Goal: Task Accomplishment & Management: Complete application form

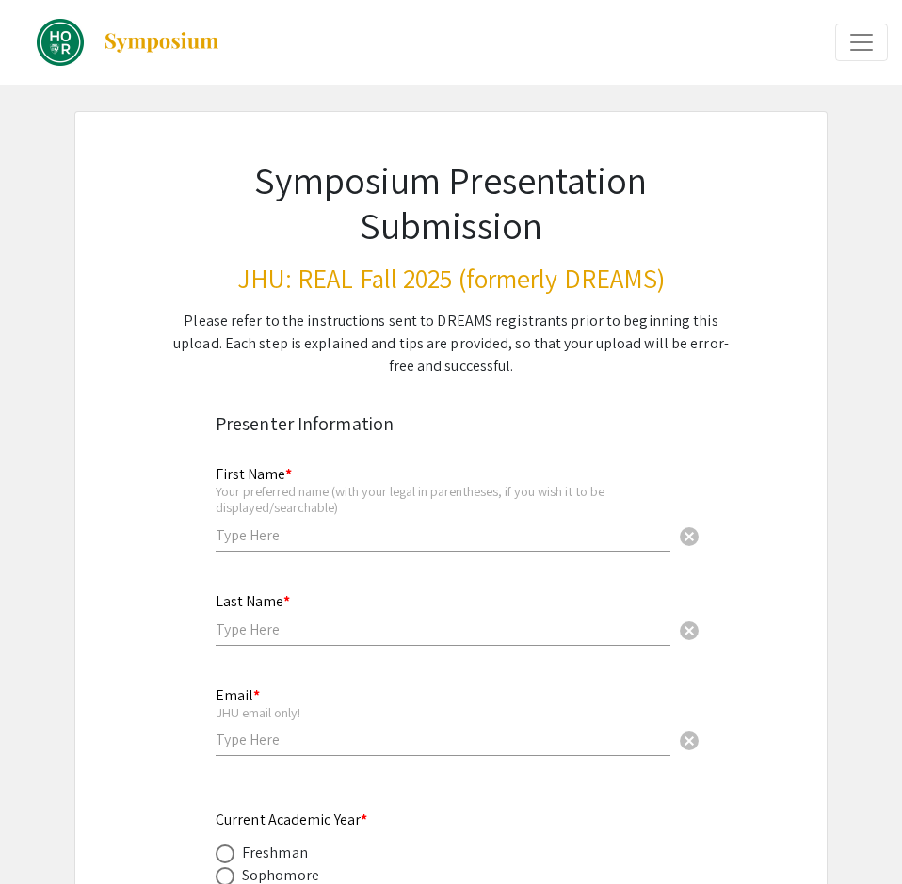
click at [273, 487] on div "Your preferred name (with your legal in parentheses, if you wish it to be displ…" at bounding box center [443, 499] width 455 height 33
type input "[PERSON_NAME]"
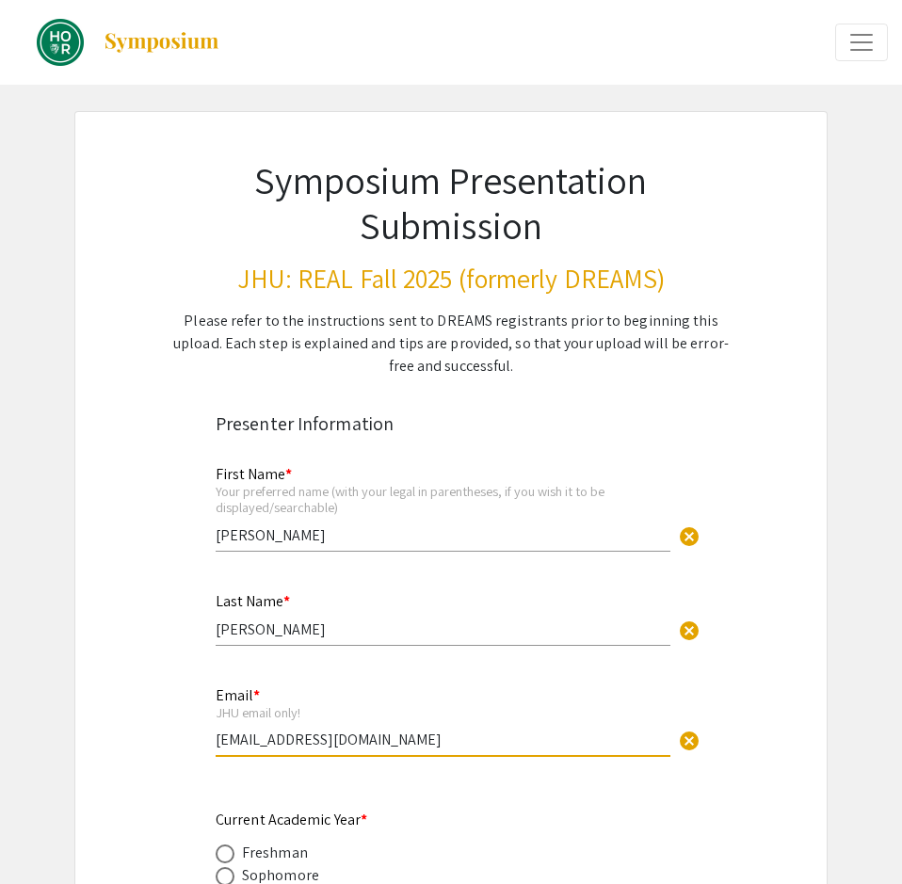
type input "[EMAIL_ADDRESS][DOMAIN_NAME]"
click at [287, 525] on div "First Name * Your preferred name (with your legal in parentheses, if you wish i…" at bounding box center [443, 499] width 455 height 104
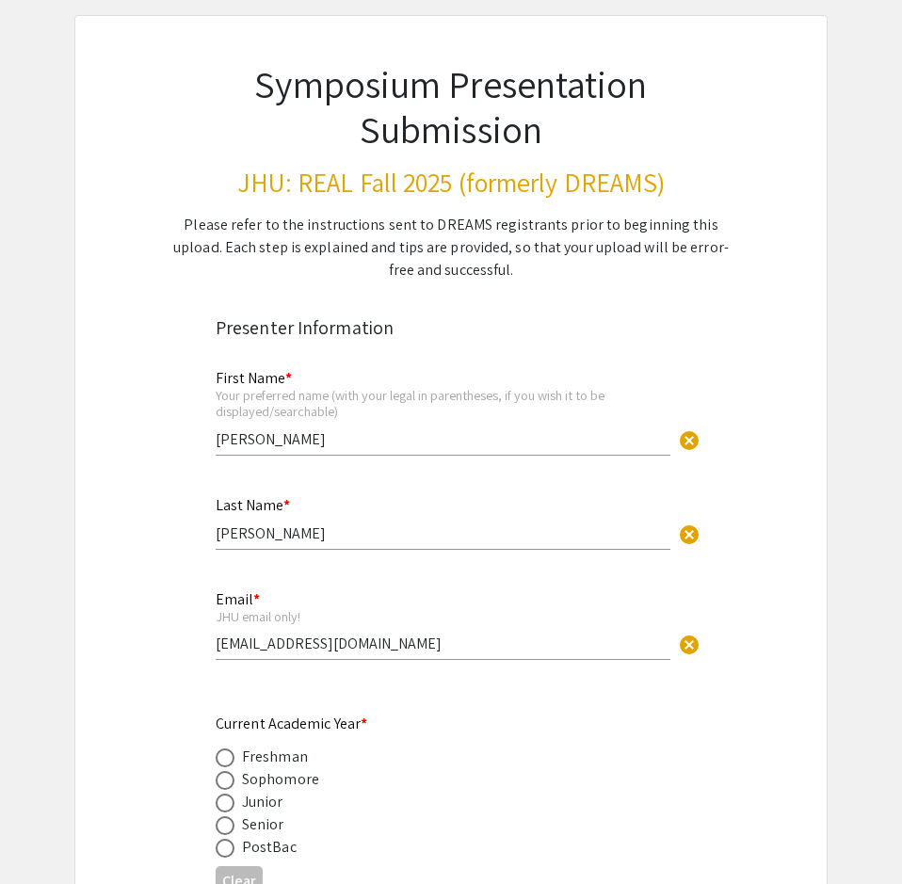
click at [325, 406] on div "First Name * Your preferred name (with your legal in parentheses, if you wish i…" at bounding box center [443, 403] width 455 height 104
click at [351, 429] on input "[PERSON_NAME]" at bounding box center [443, 439] width 455 height 20
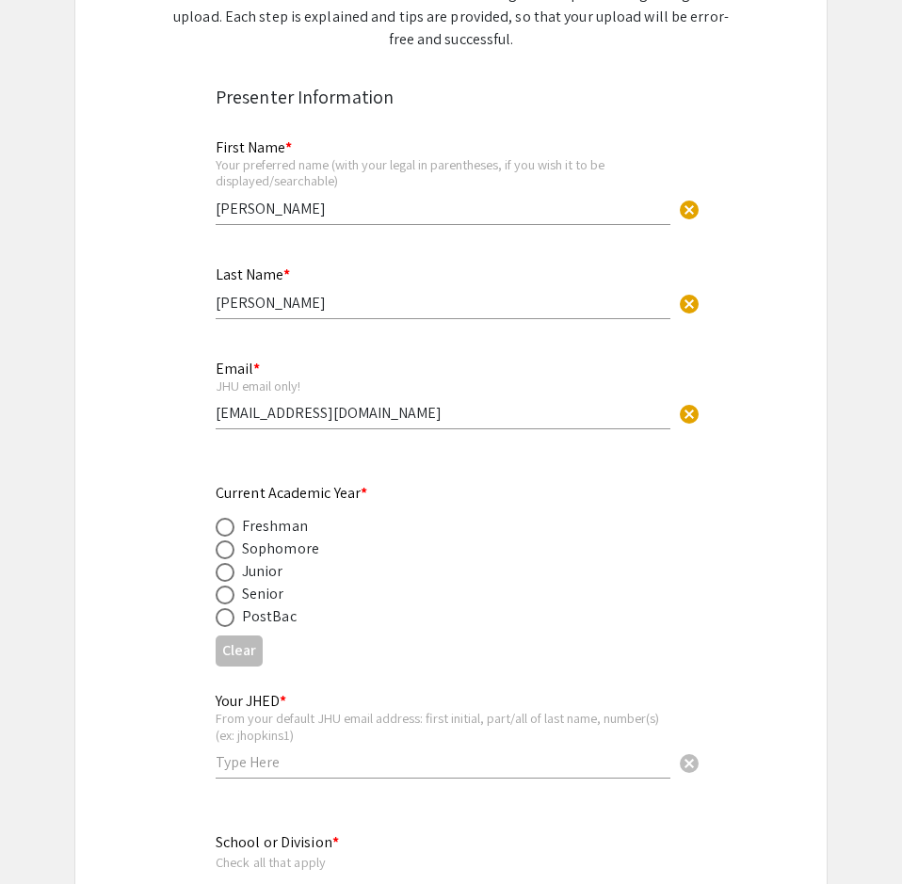
scroll to position [384, 0]
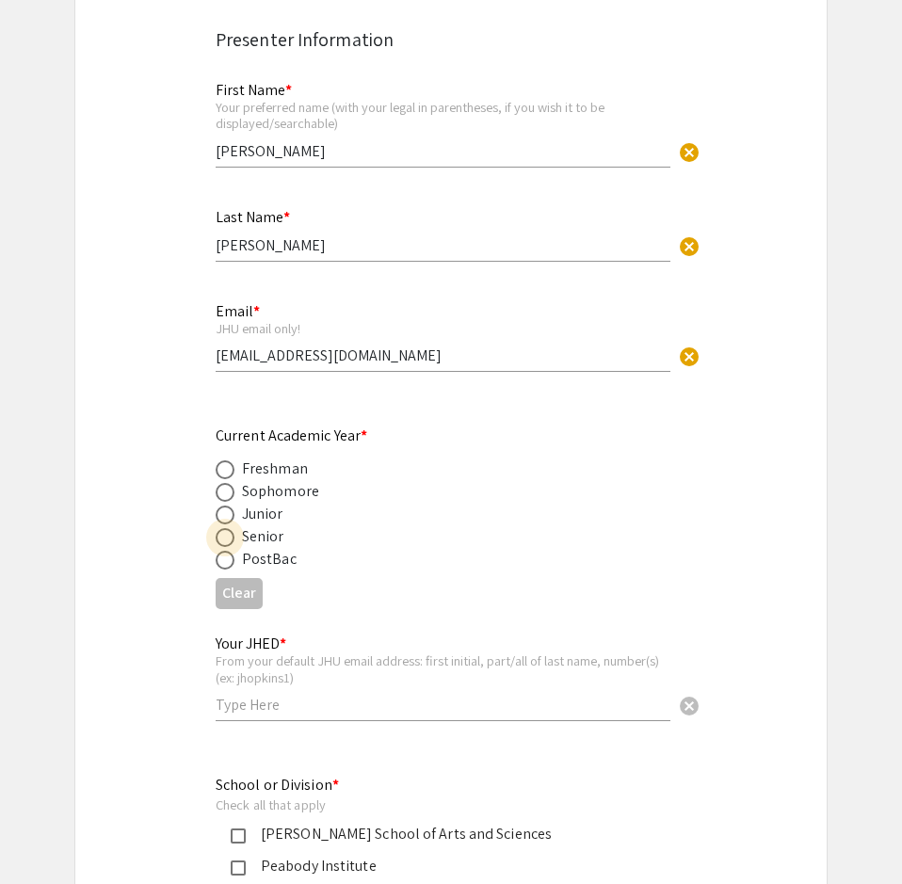
click at [230, 528] on span at bounding box center [225, 537] width 19 height 19
click at [230, 528] on input "radio" at bounding box center [225, 537] width 19 height 19
radio input "true"
drag, startPoint x: 216, startPoint y: 416, endPoint x: 355, endPoint y: 420, distance: 139.3
click at [355, 425] on mat-label "Current Academic Year *" at bounding box center [292, 435] width 152 height 20
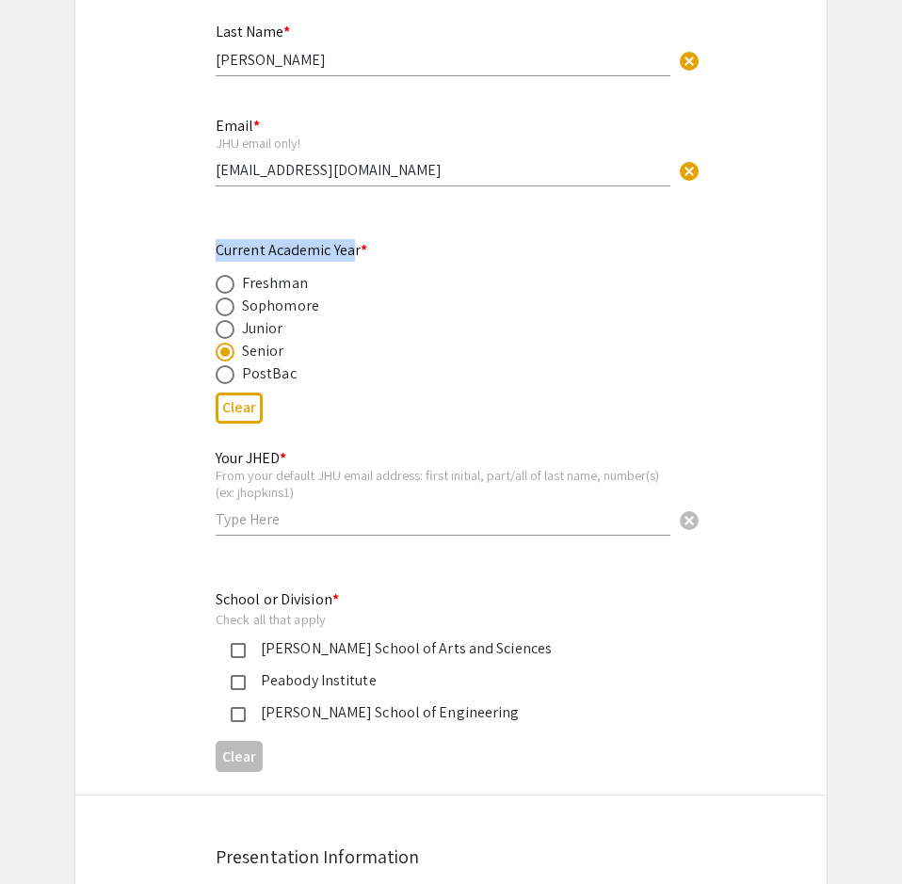
scroll to position [576, 0]
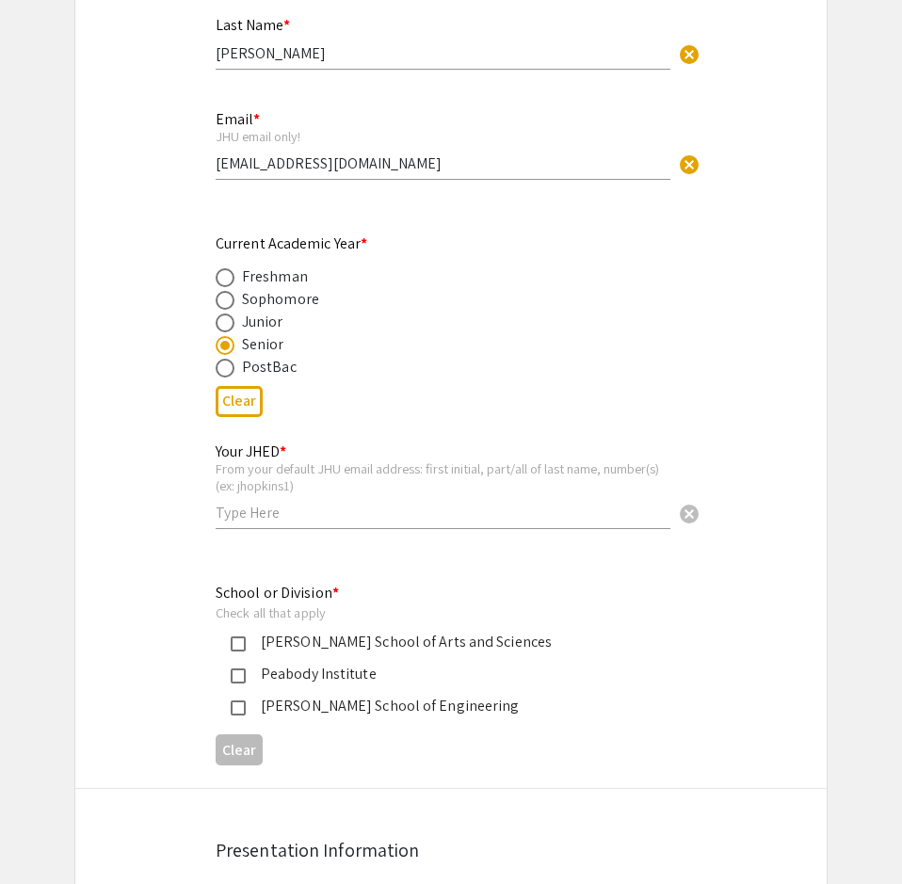
click at [385, 503] on input "text" at bounding box center [443, 513] width 455 height 20
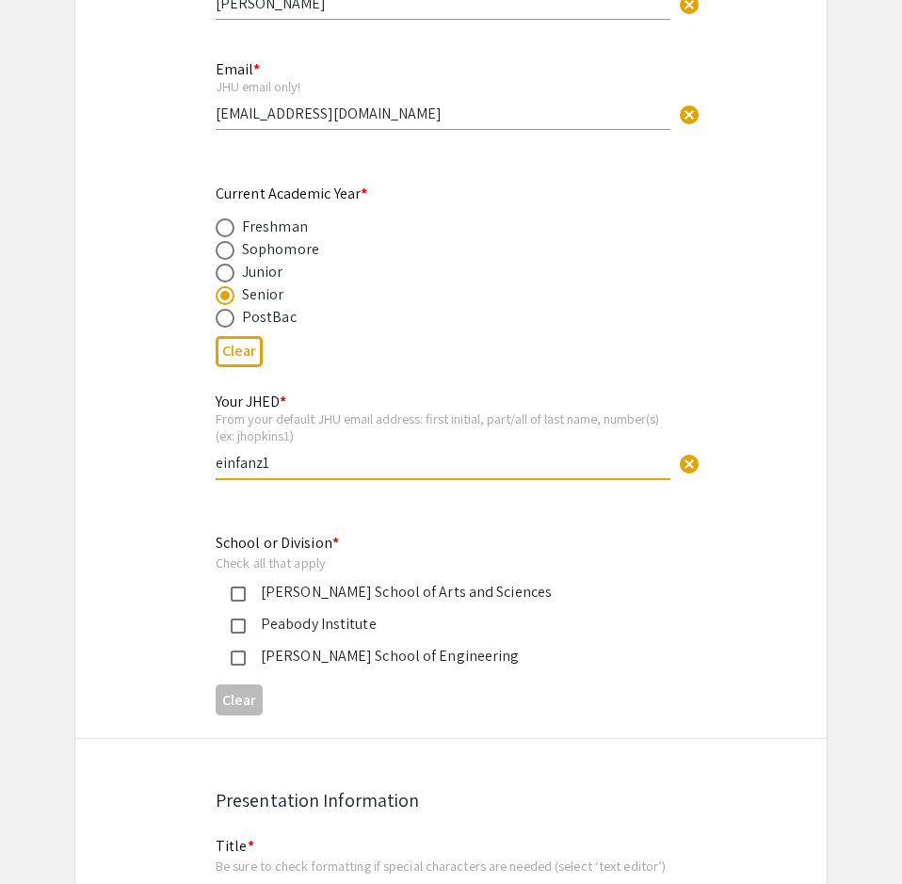
scroll to position [768, 0]
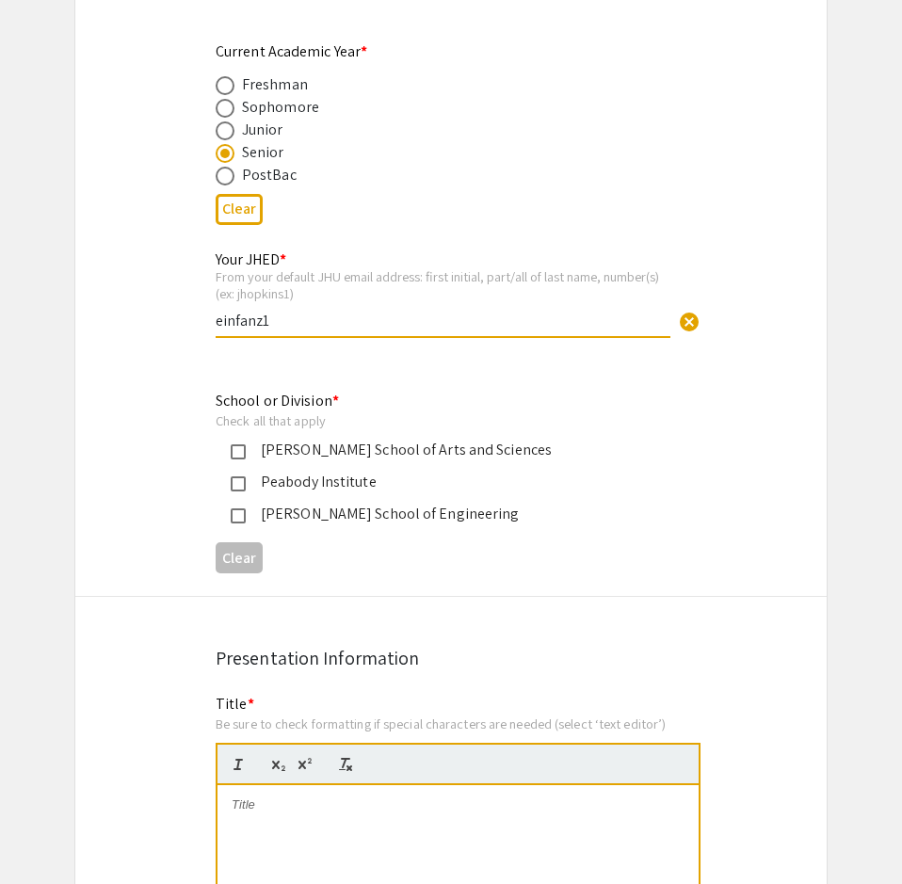
type input "einfanz1"
click at [240, 444] on mat-pseudo-checkbox at bounding box center [238, 451] width 15 height 15
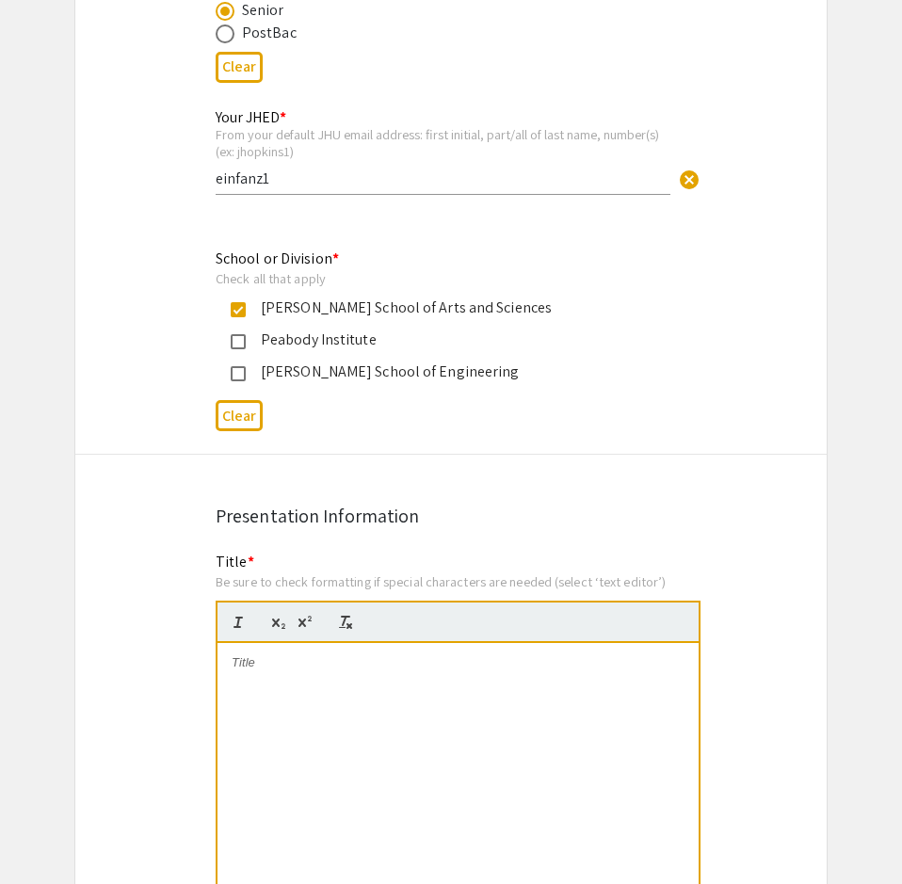
scroll to position [960, 0]
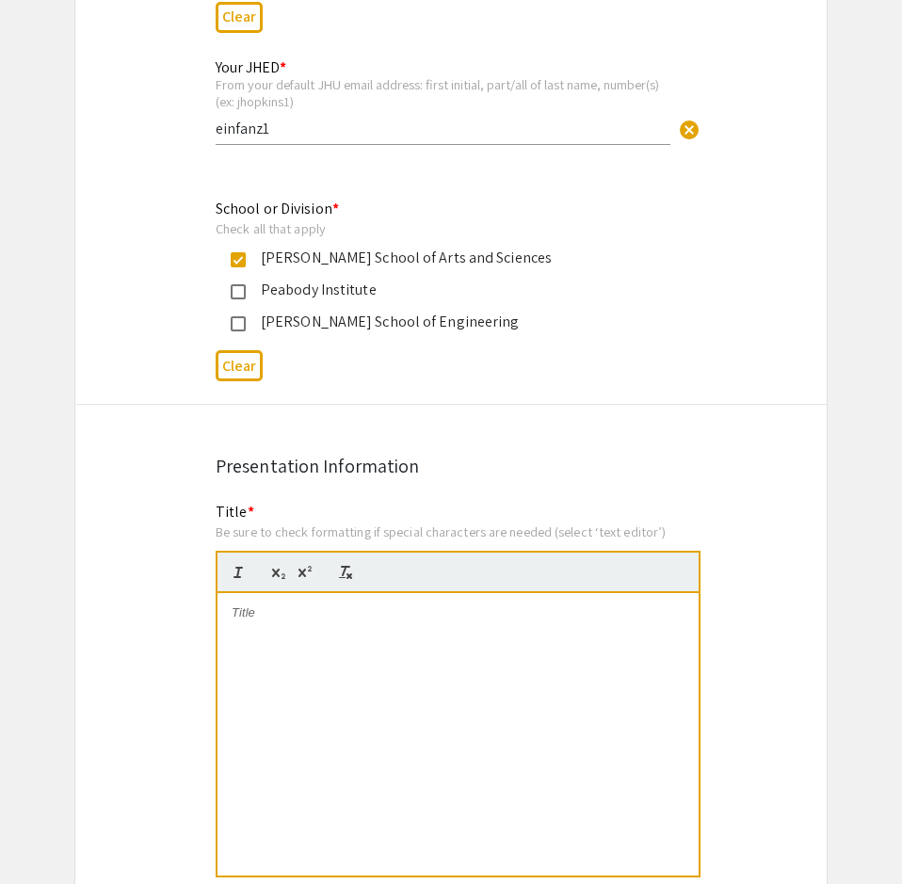
drag, startPoint x: 258, startPoint y: 443, endPoint x: 248, endPoint y: 464, distance: 22.7
click at [244, 502] on mat-label "Title *" at bounding box center [235, 512] width 39 height 20
click at [283, 593] on div at bounding box center [457, 734] width 481 height 282
click at [317, 551] on div at bounding box center [458, 572] width 485 height 42
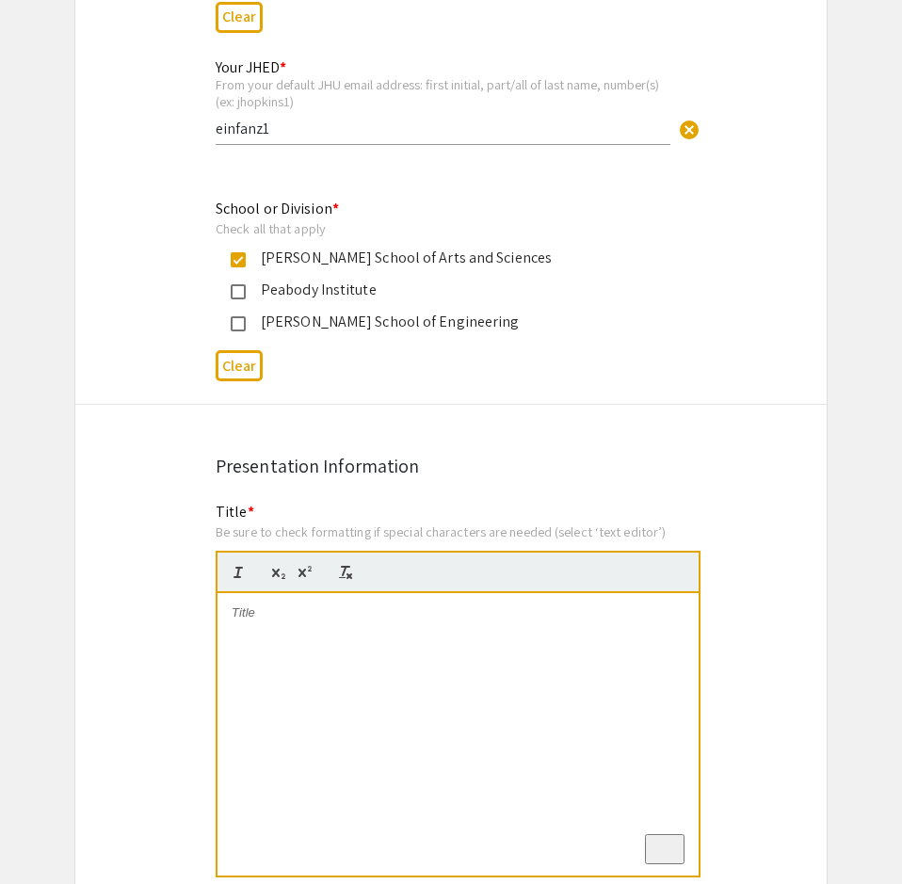
click at [306, 593] on div "To enrich screen reader interactions, please activate Accessibility in Grammarl…" at bounding box center [457, 734] width 481 height 282
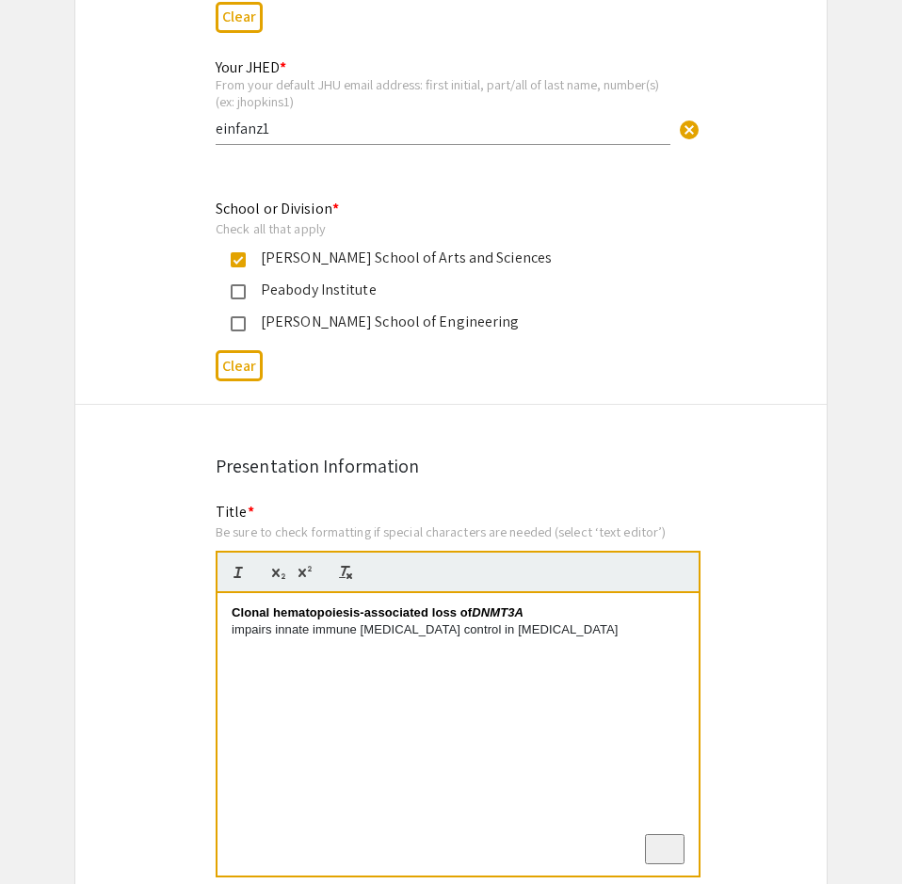
click at [237, 621] on p "impairs innate immune [MEDICAL_DATA] control in [MEDICAL_DATA]" at bounding box center [458, 629] width 453 height 17
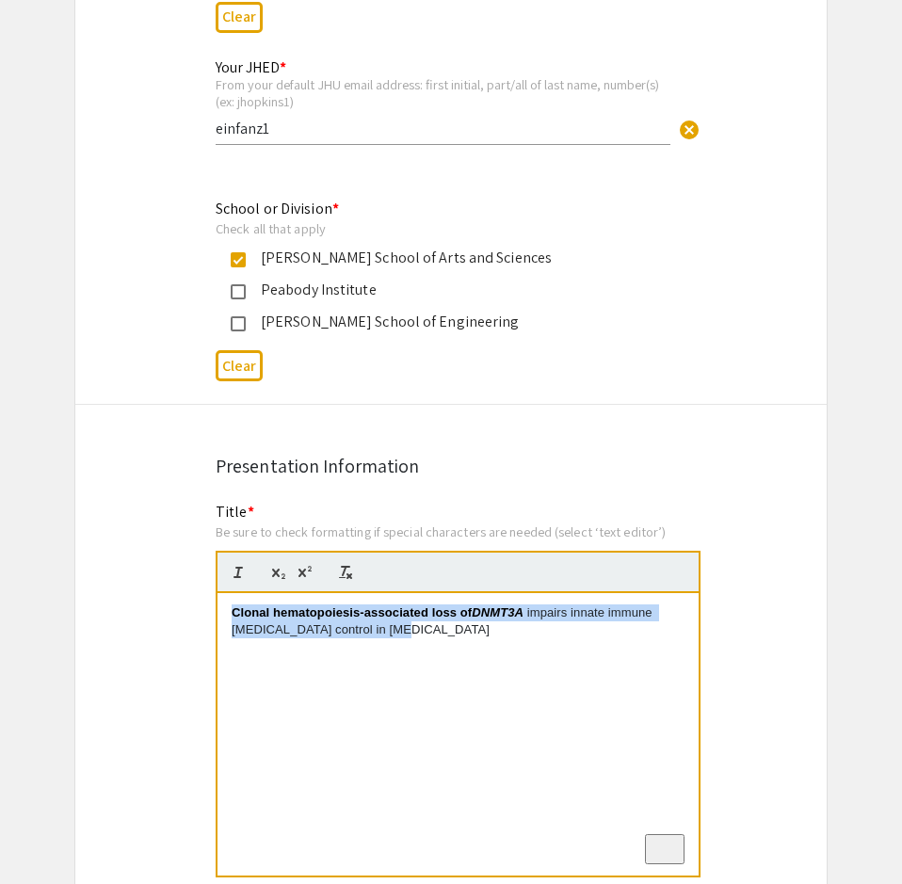
drag, startPoint x: 434, startPoint y: 584, endPoint x: 209, endPoint y: 572, distance: 225.3
click at [217, 593] on div "Clonal hematopoiesis-associated loss of DNMT3A impairs innate immune [MEDICAL_D…" at bounding box center [457, 734] width 481 height 282
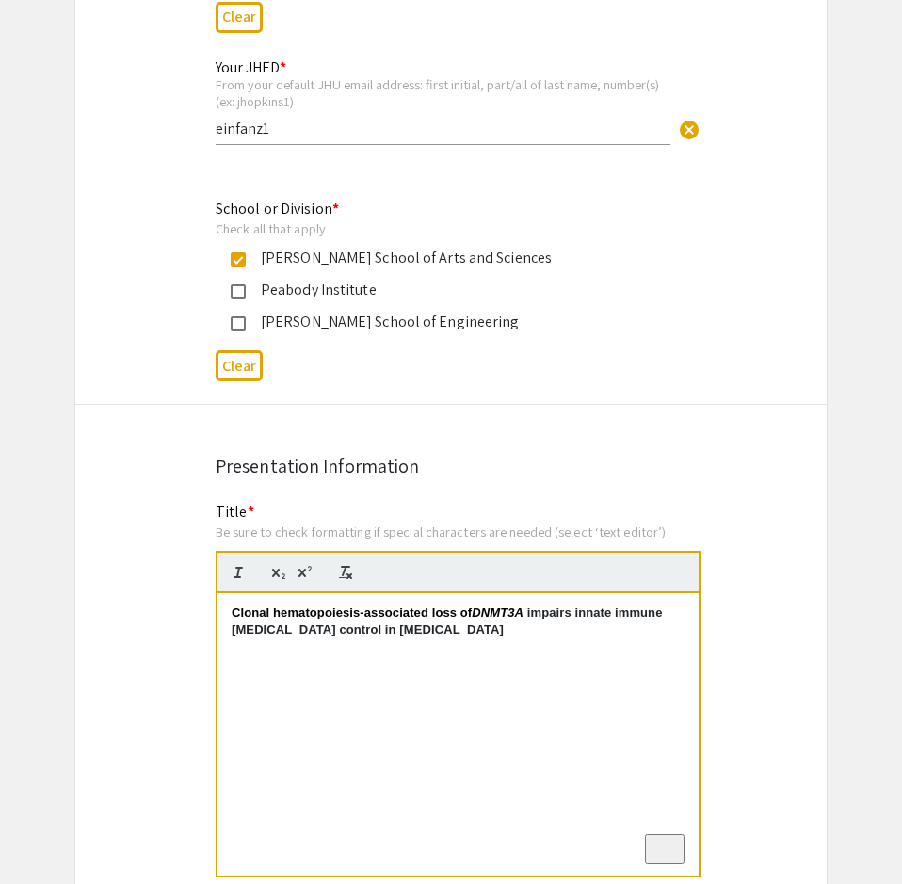
click at [388, 625] on div "Clonal hematopoiesis-associated loss of DNMT3A impairs innate immune [MEDICAL_D…" at bounding box center [457, 734] width 481 height 282
click at [409, 625] on div "Clonal hematopoiesis-associated loss of DNMT3A impairs innate immune [MEDICAL_D…" at bounding box center [457, 734] width 481 height 282
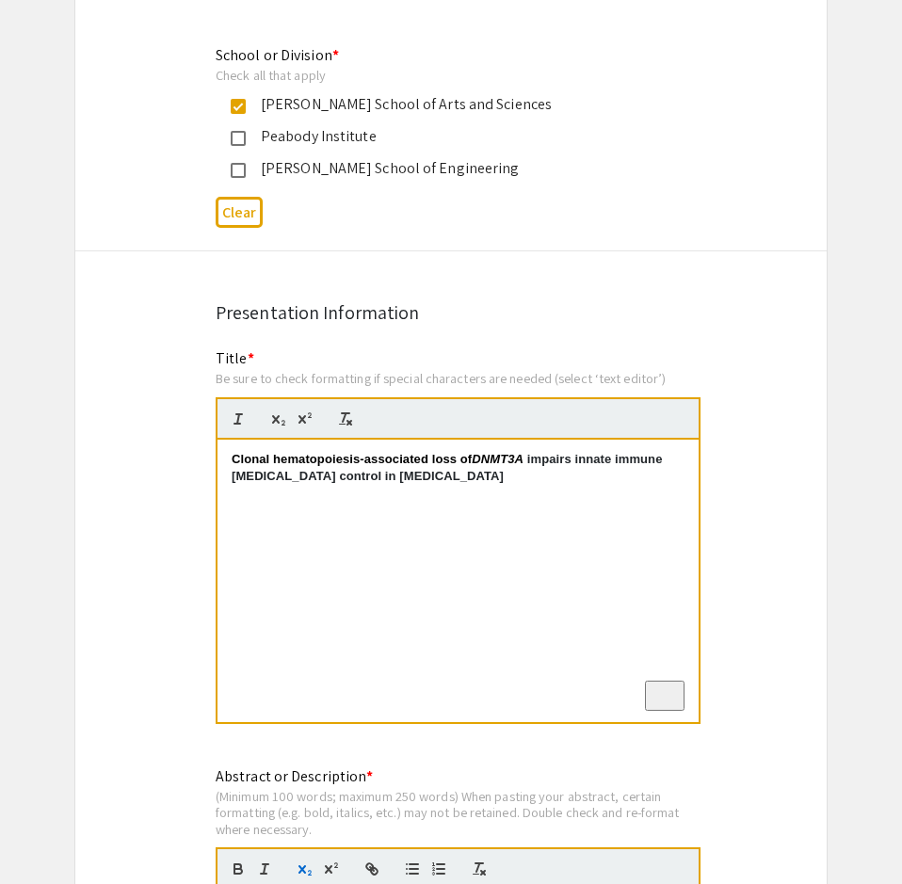
scroll to position [1344, 0]
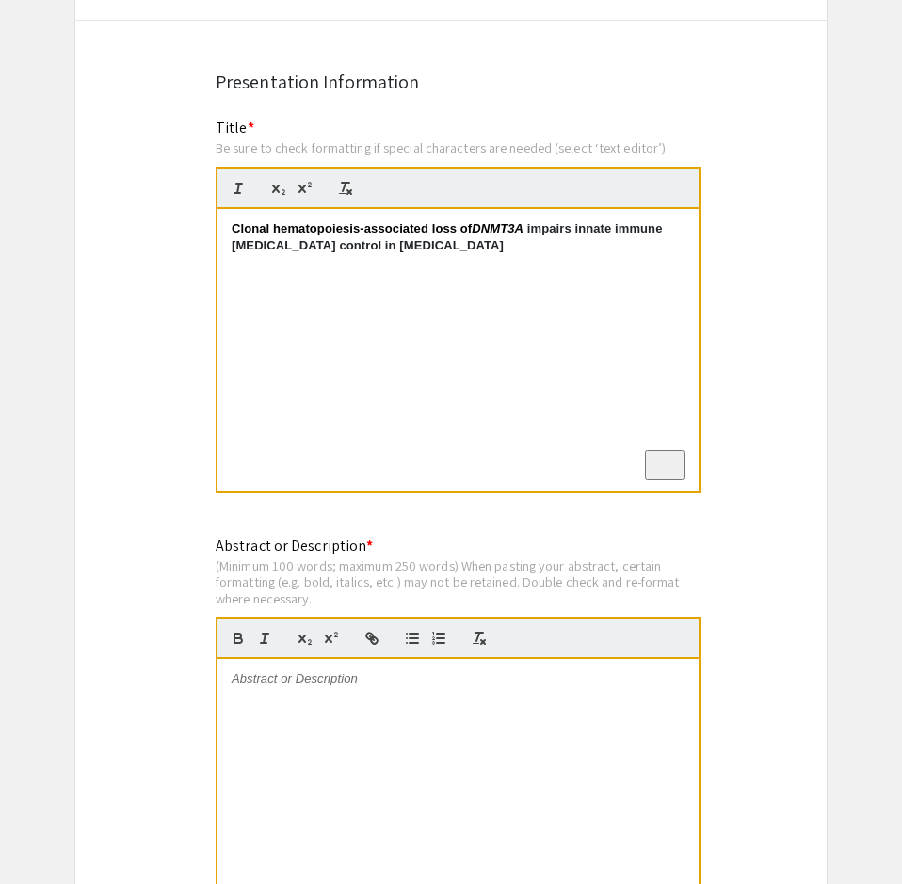
click at [261, 670] on p at bounding box center [458, 678] width 453 height 17
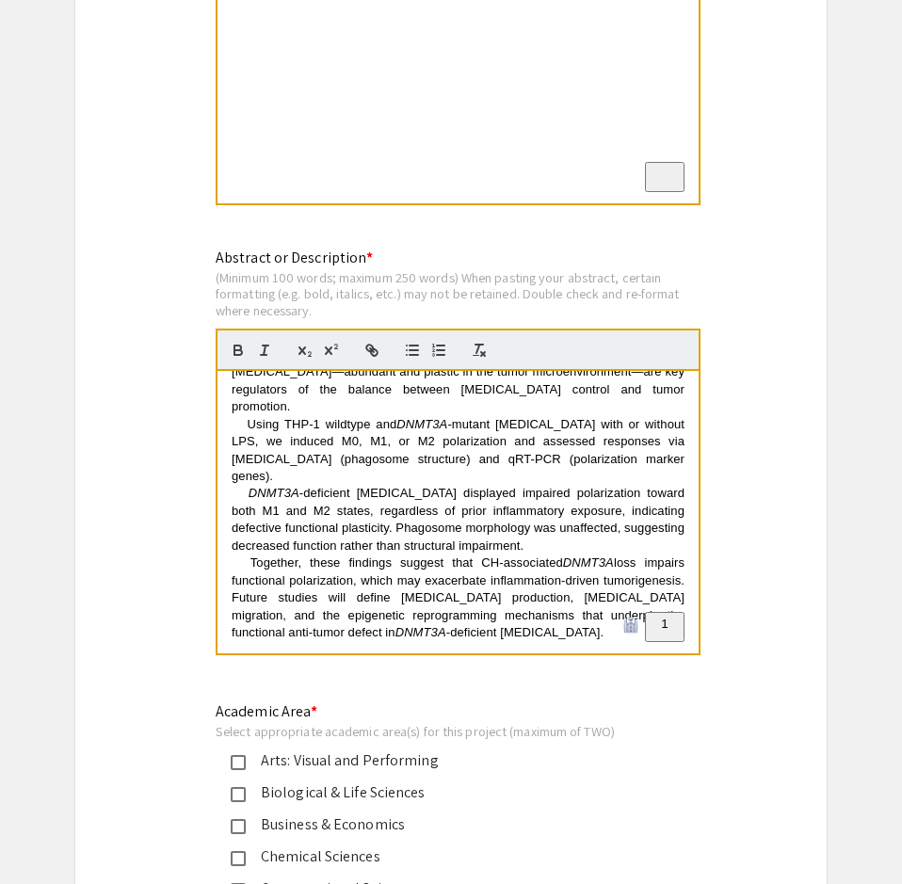
scroll to position [0, 0]
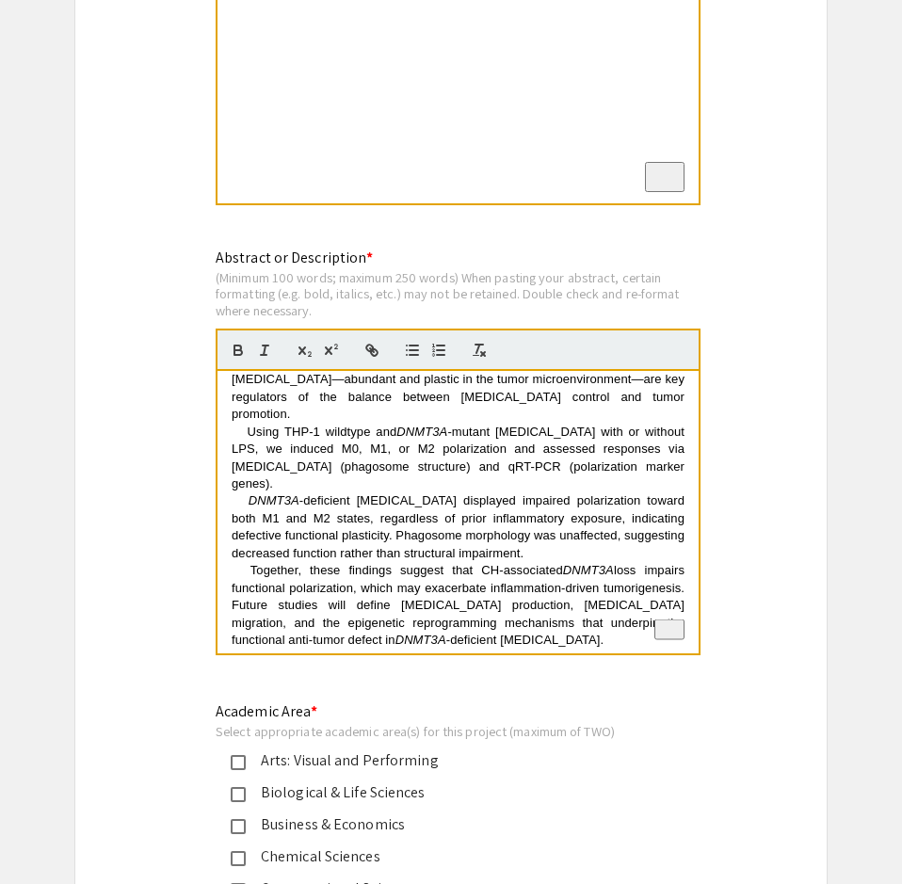
scroll to position [262, 0]
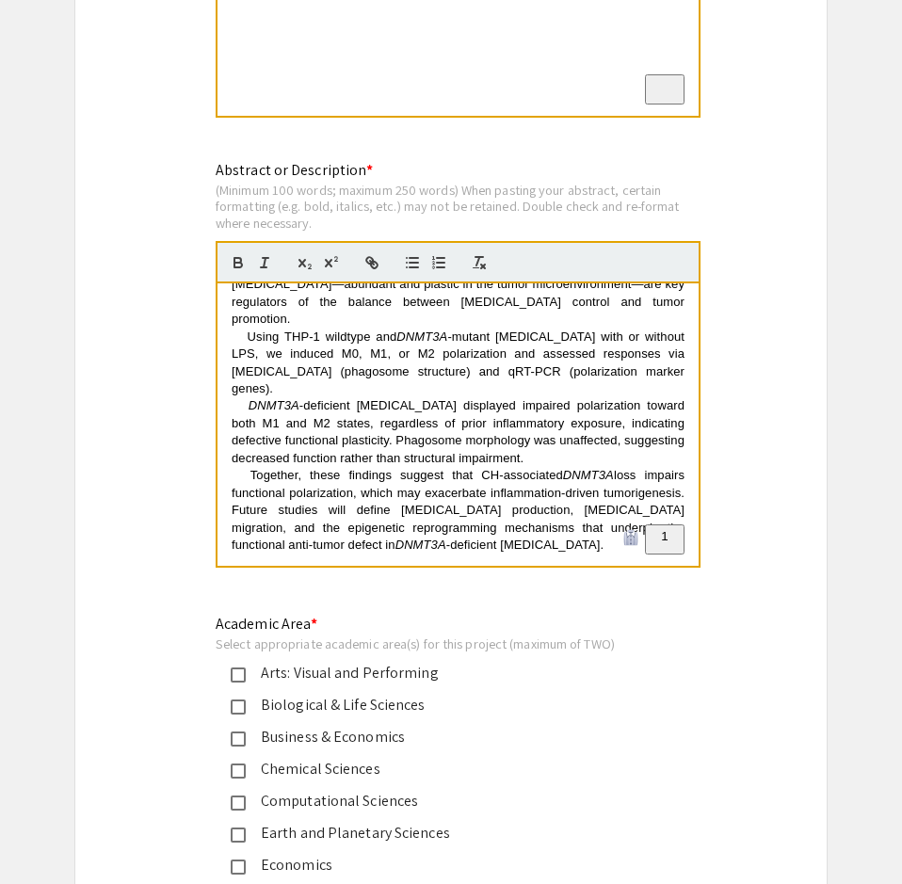
scroll to position [1728, 0]
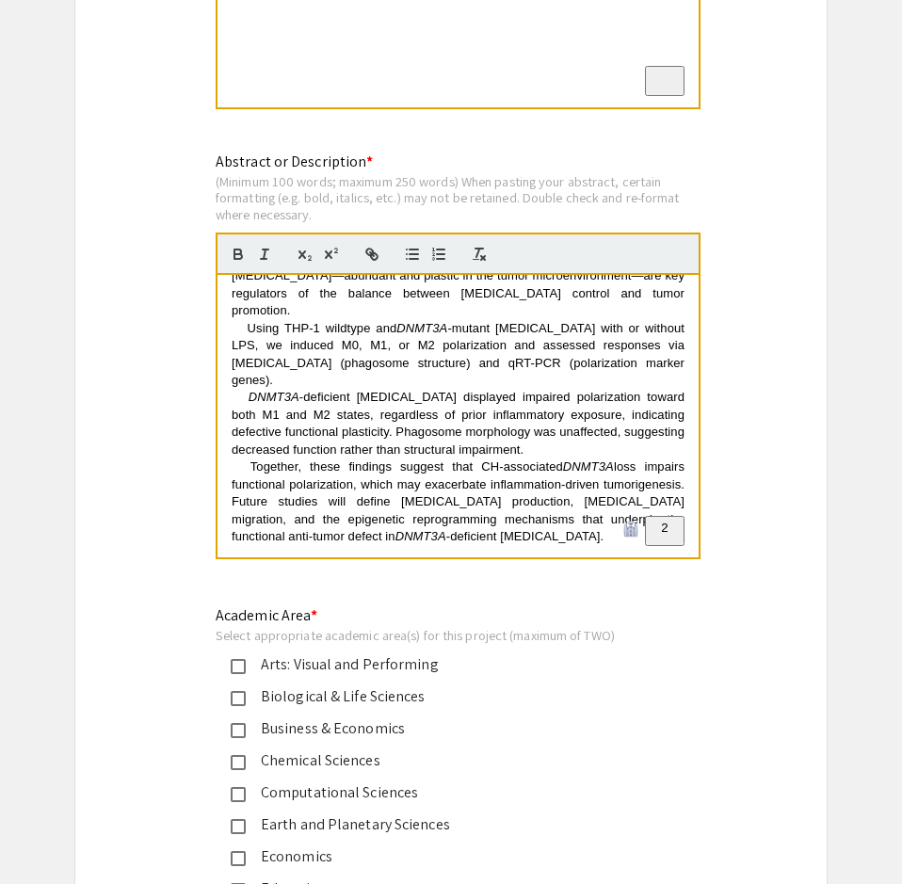
click at [234, 691] on mat-pseudo-checkbox at bounding box center [238, 698] width 15 height 15
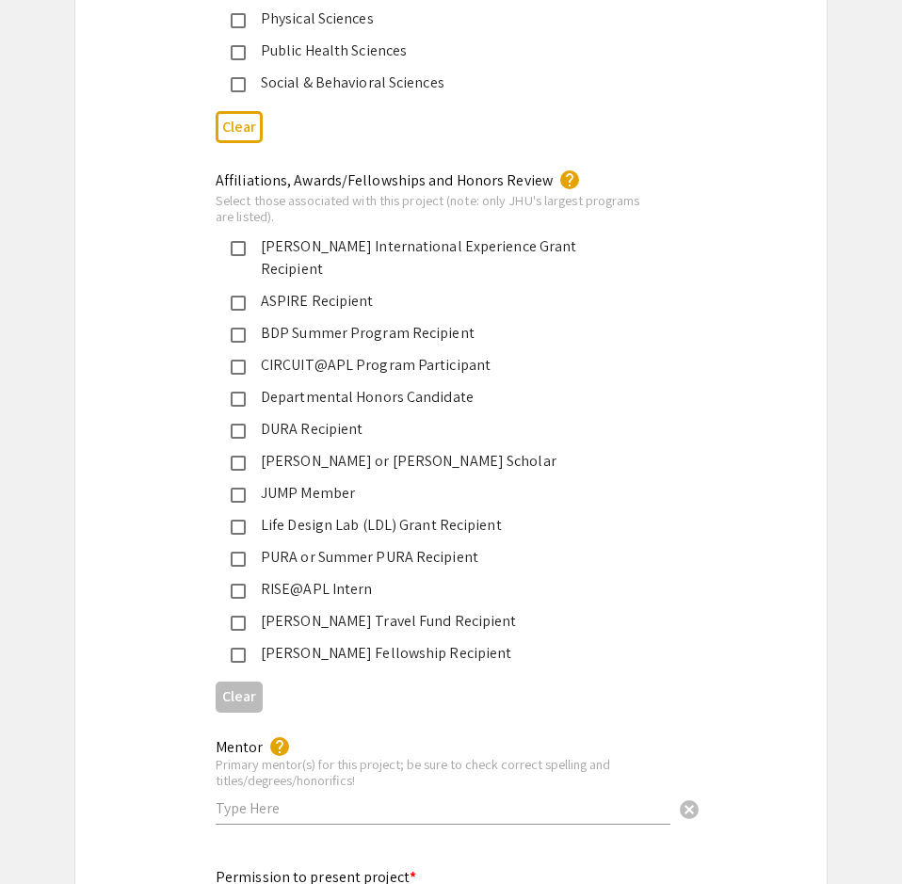
scroll to position [2976, 0]
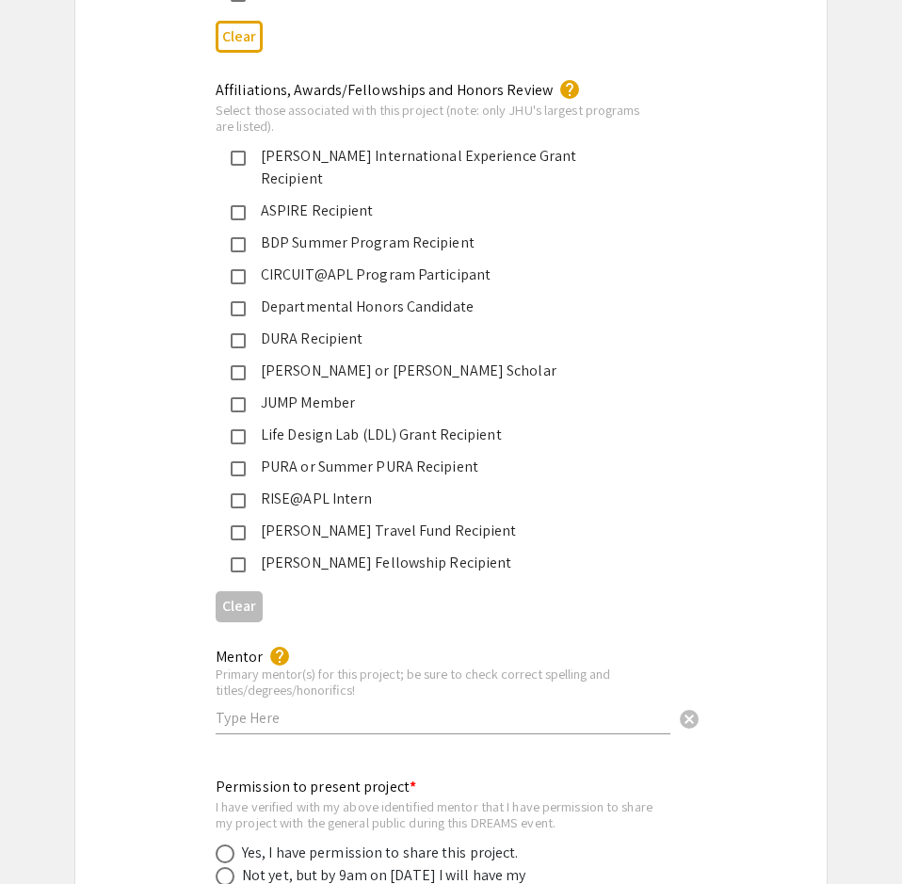
click at [280, 708] on input "text" at bounding box center [443, 718] width 455 height 20
paste input "[PERSON_NAME]"
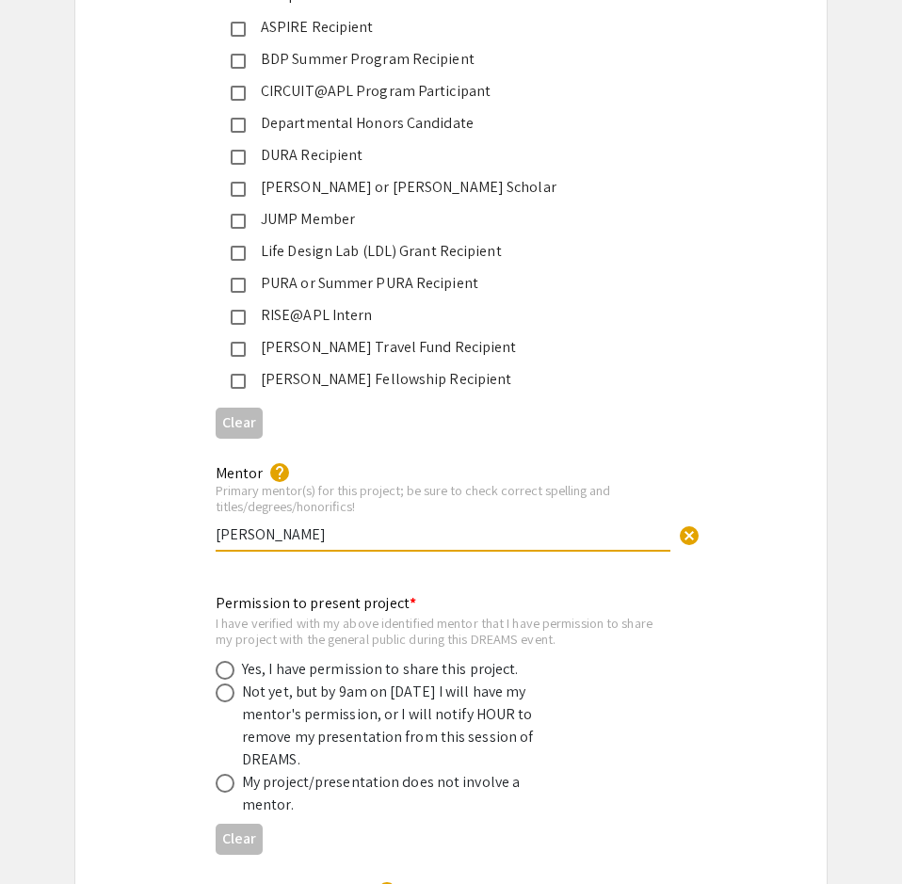
scroll to position [3168, 0]
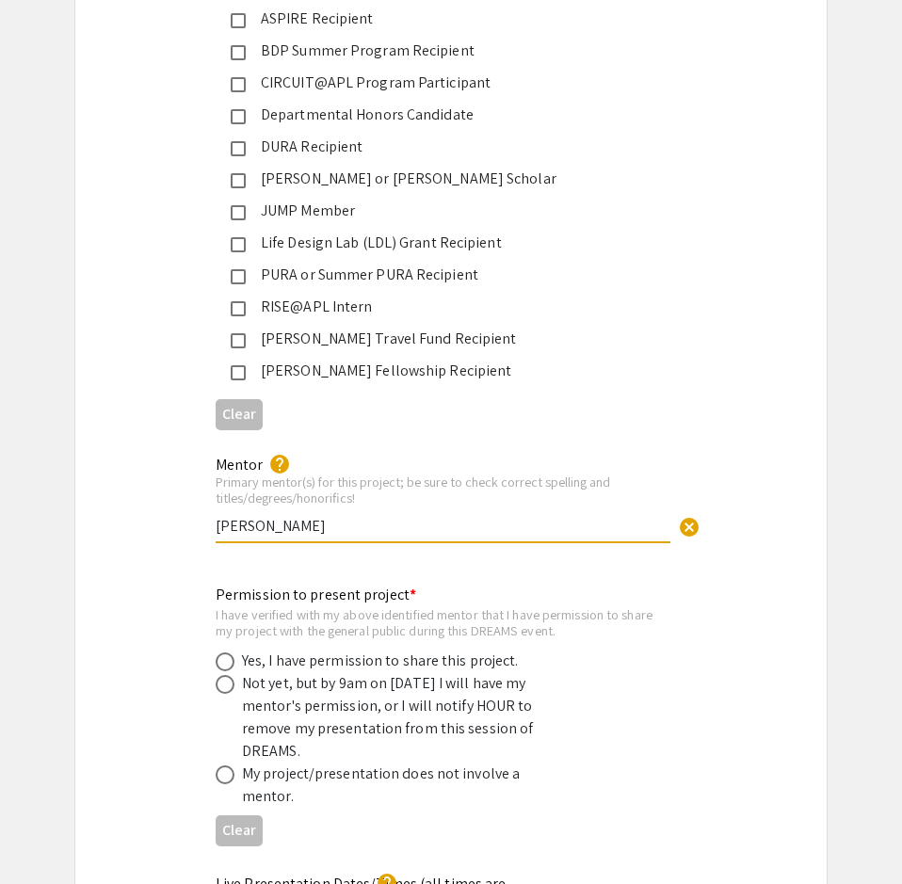
type input "[PERSON_NAME]"
click at [224, 652] on span at bounding box center [225, 661] width 19 height 19
click at [224, 652] on input "radio" at bounding box center [225, 661] width 19 height 19
radio input "true"
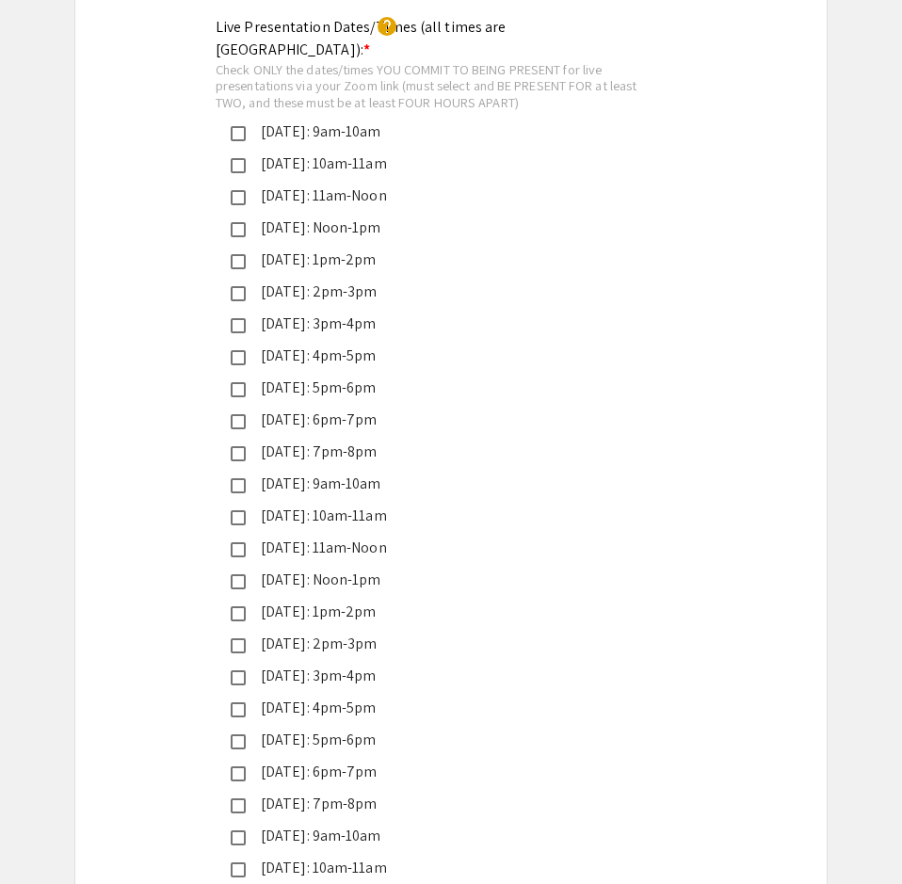
scroll to position [4032, 0]
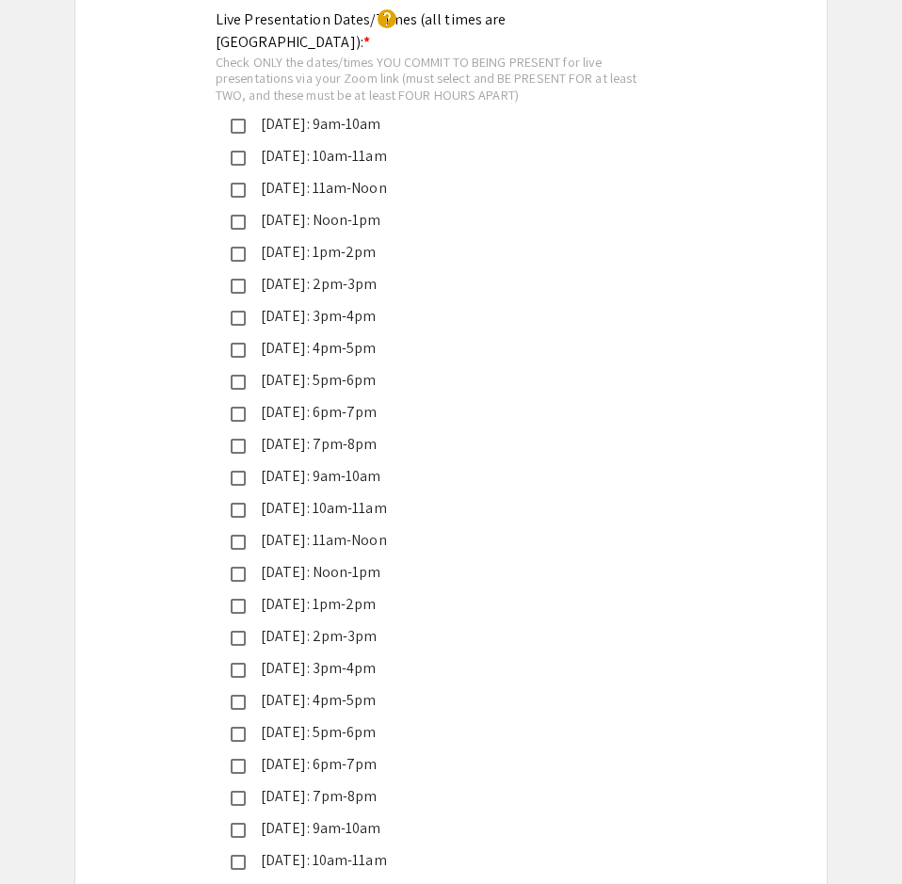
click at [351, 753] on div "[DATE]: 6pm-7pm" at bounding box center [443, 764] width 395 height 23
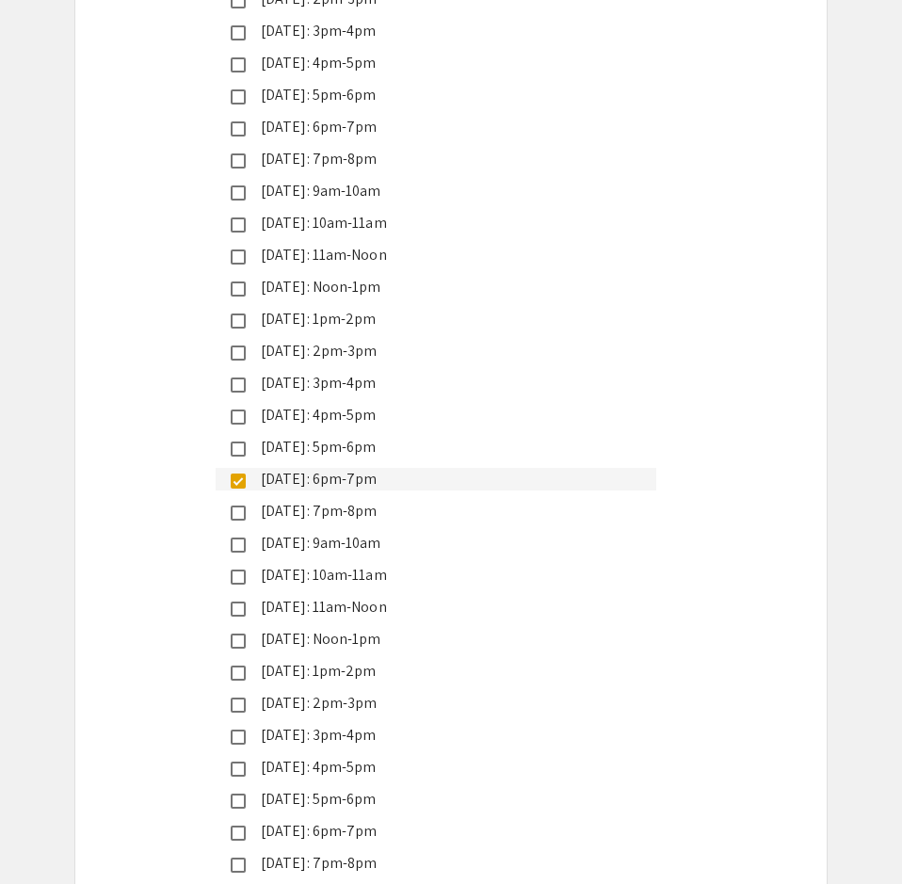
scroll to position [4320, 0]
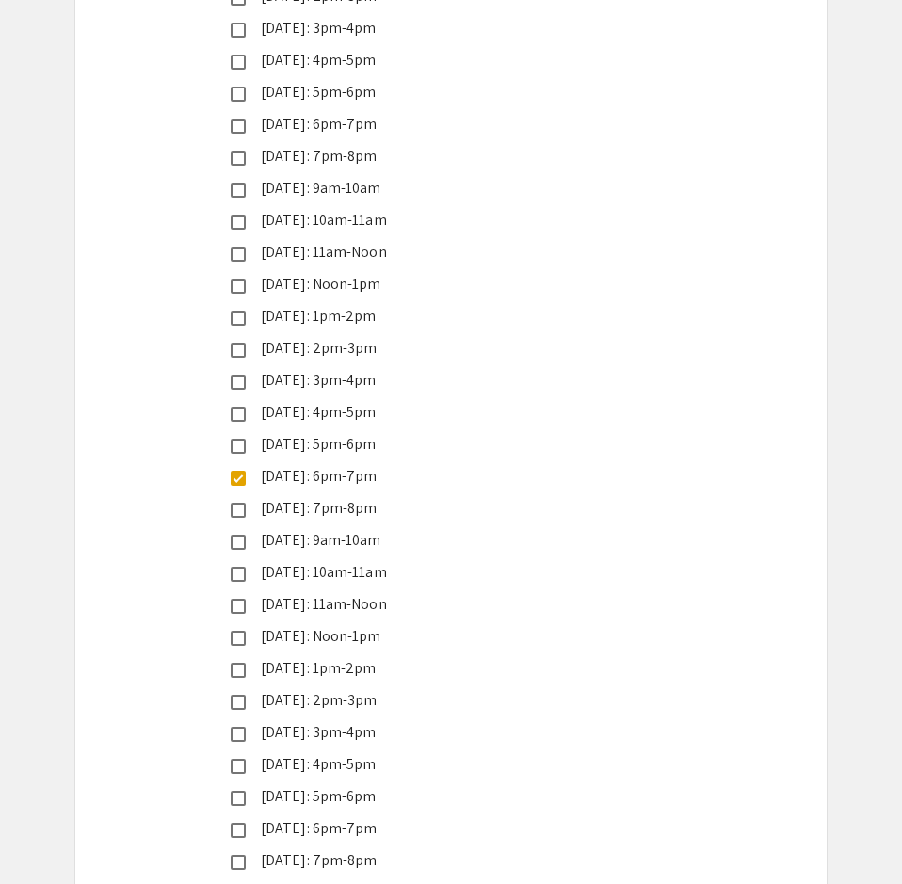
click at [393, 817] on div "[DATE]: 6pm-7pm" at bounding box center [443, 828] width 395 height 23
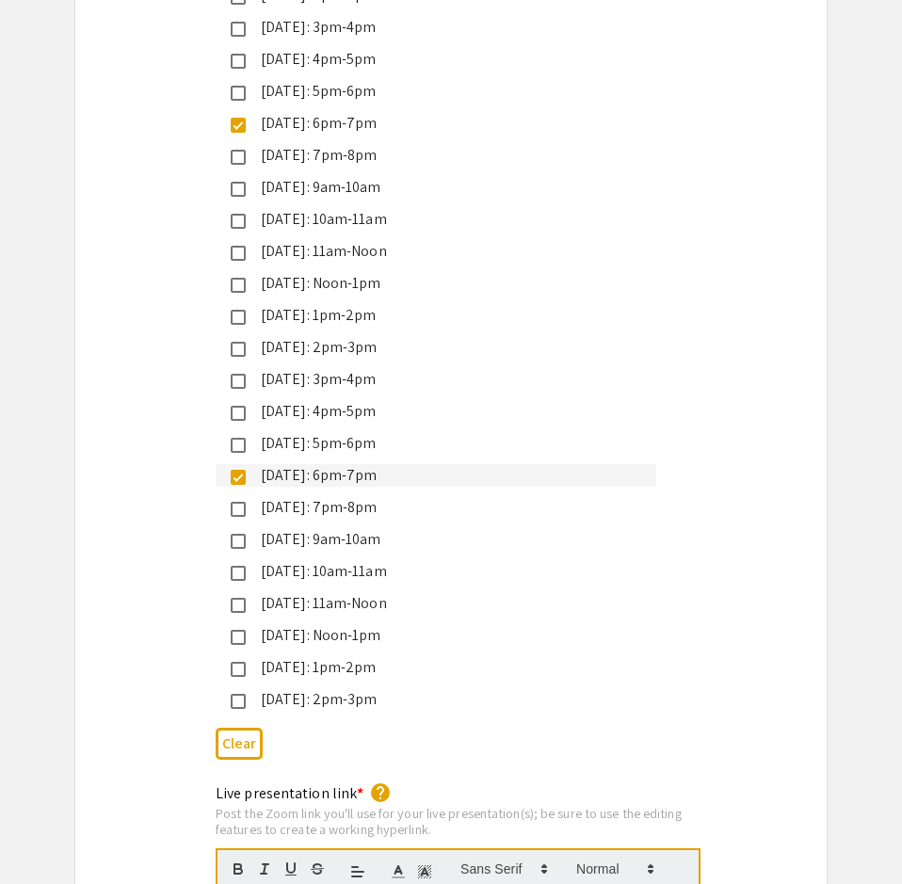
scroll to position [4800, 0]
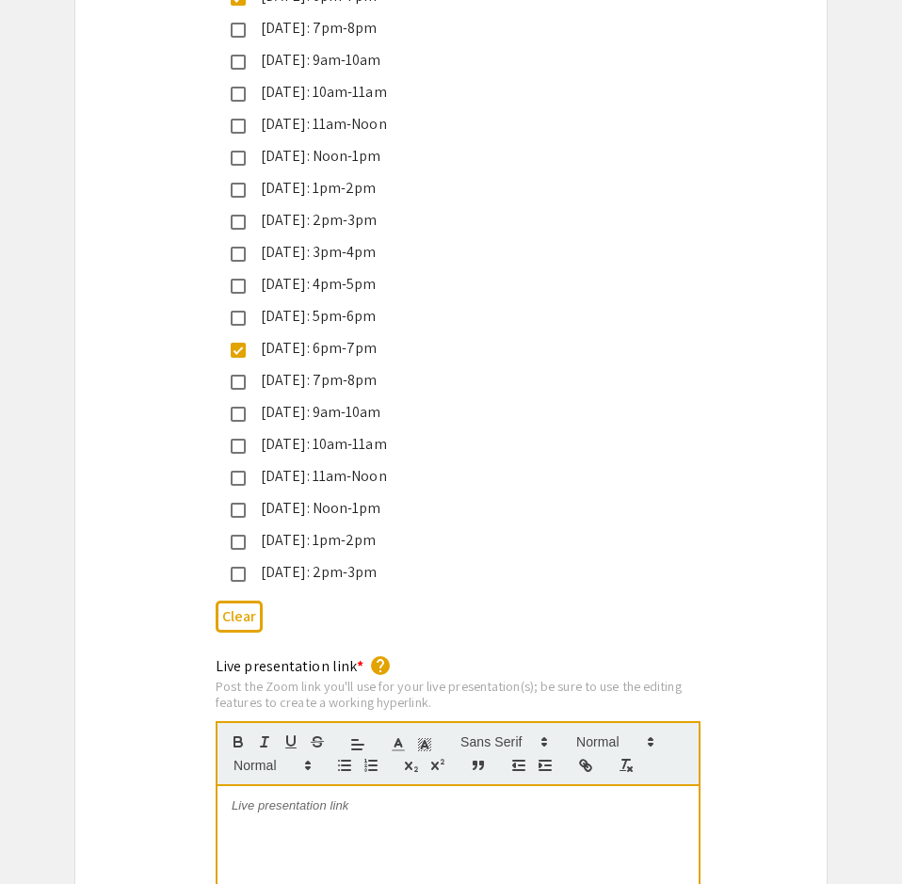
drag, startPoint x: 636, startPoint y: 700, endPoint x: 591, endPoint y: 696, distance: 45.3
click at [591, 797] on p "[URL][DOMAIN_NAME] 10/22" at bounding box center [458, 805] width 453 height 17
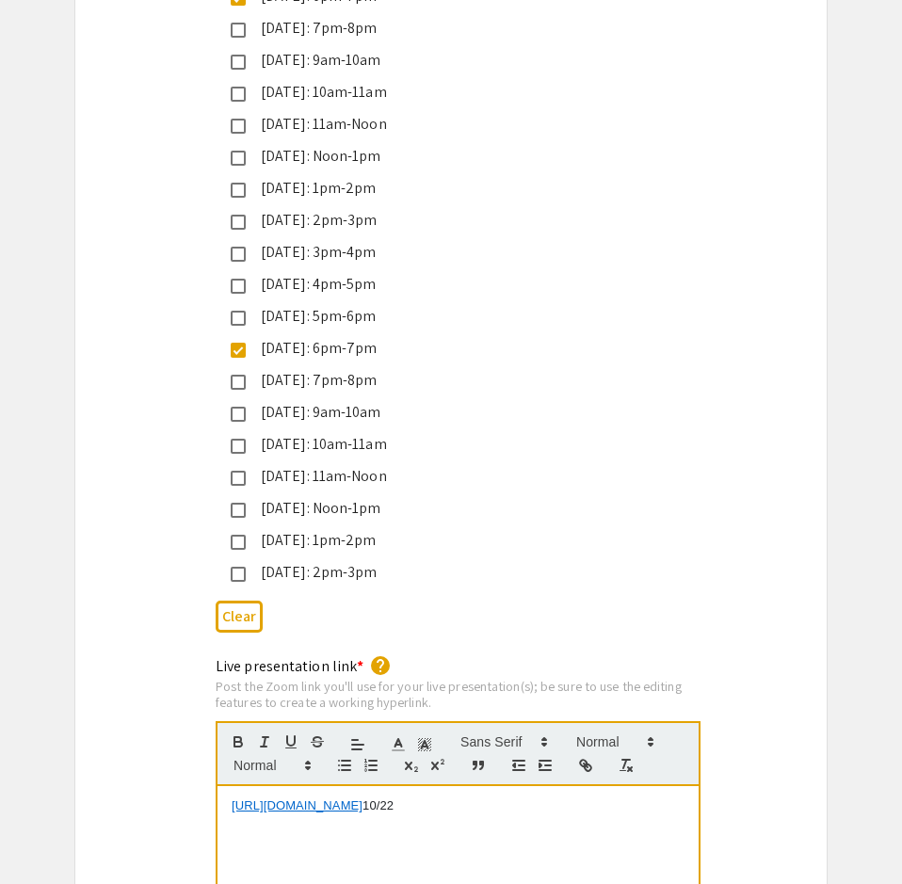
copy p "10/22"
drag, startPoint x: 228, startPoint y: 693, endPoint x: 306, endPoint y: 772, distance: 111.1
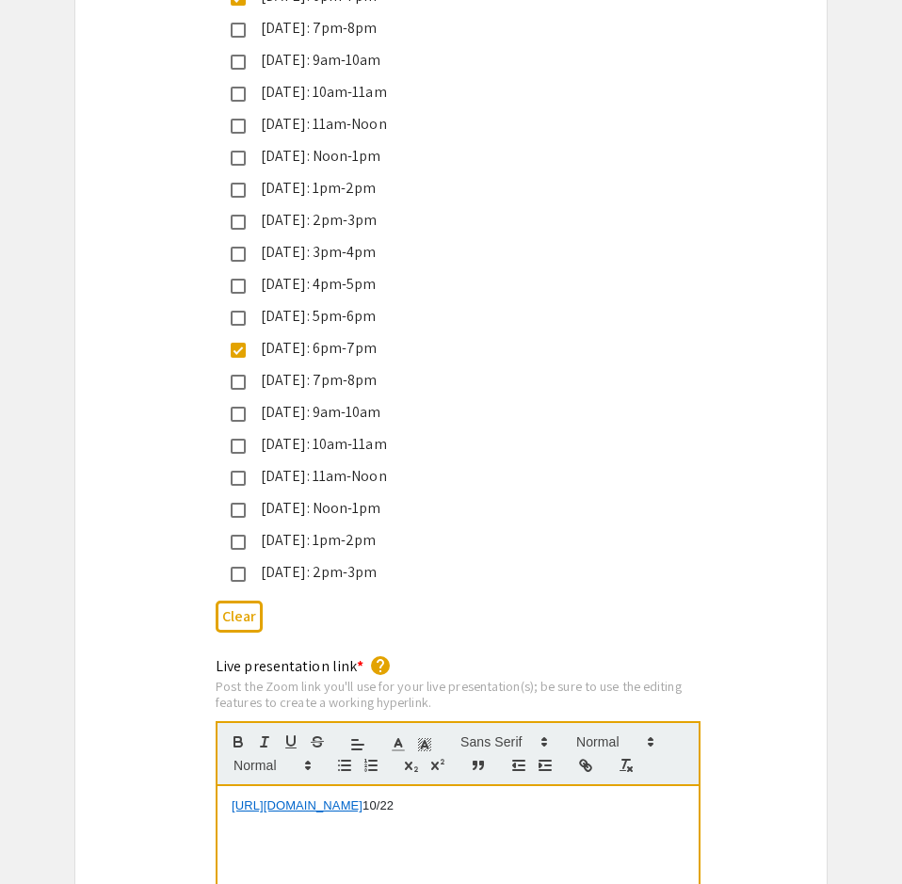
click at [646, 815] on p "To enrich screen reader interactions, please activate Accessibility in Grammarl…" at bounding box center [458, 823] width 453 height 17
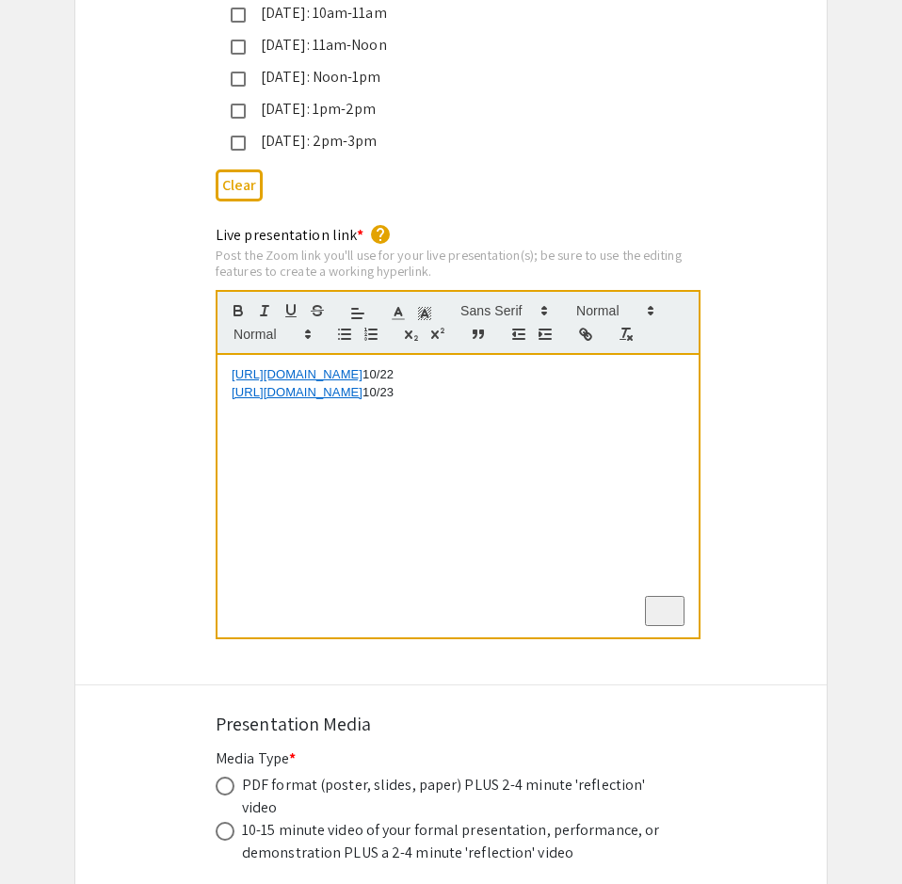
scroll to position [5260, 0]
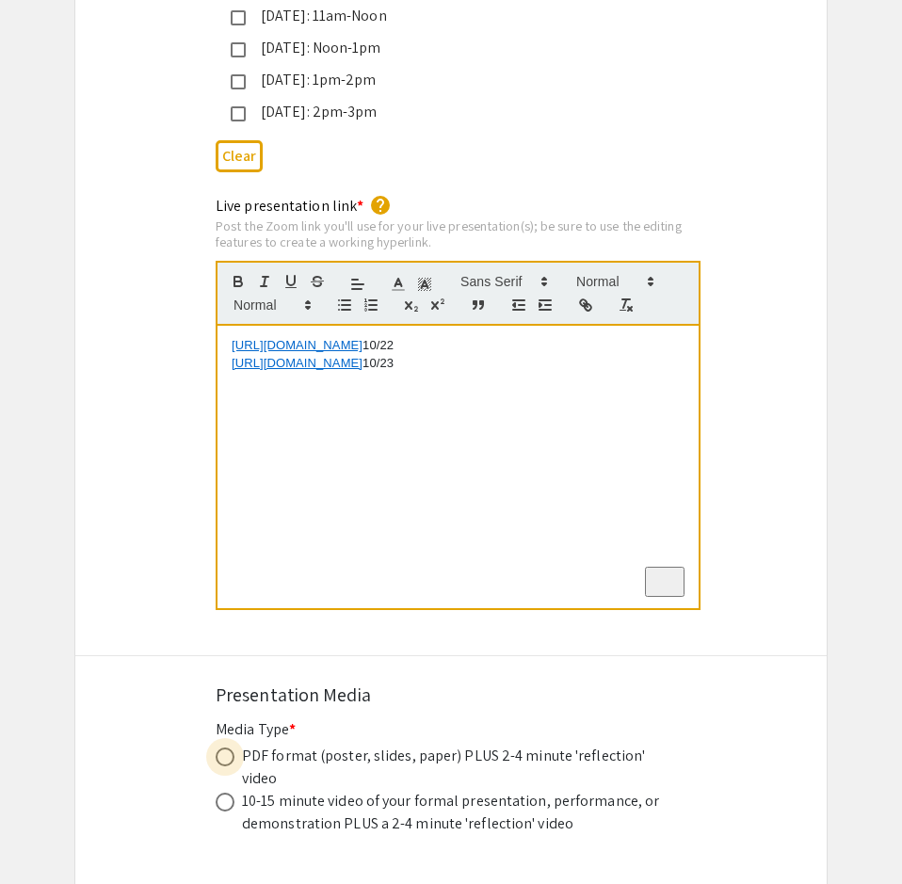
click at [231, 747] on span at bounding box center [225, 756] width 19 height 19
click at [231, 747] on input "radio" at bounding box center [225, 756] width 19 height 19
radio input "true"
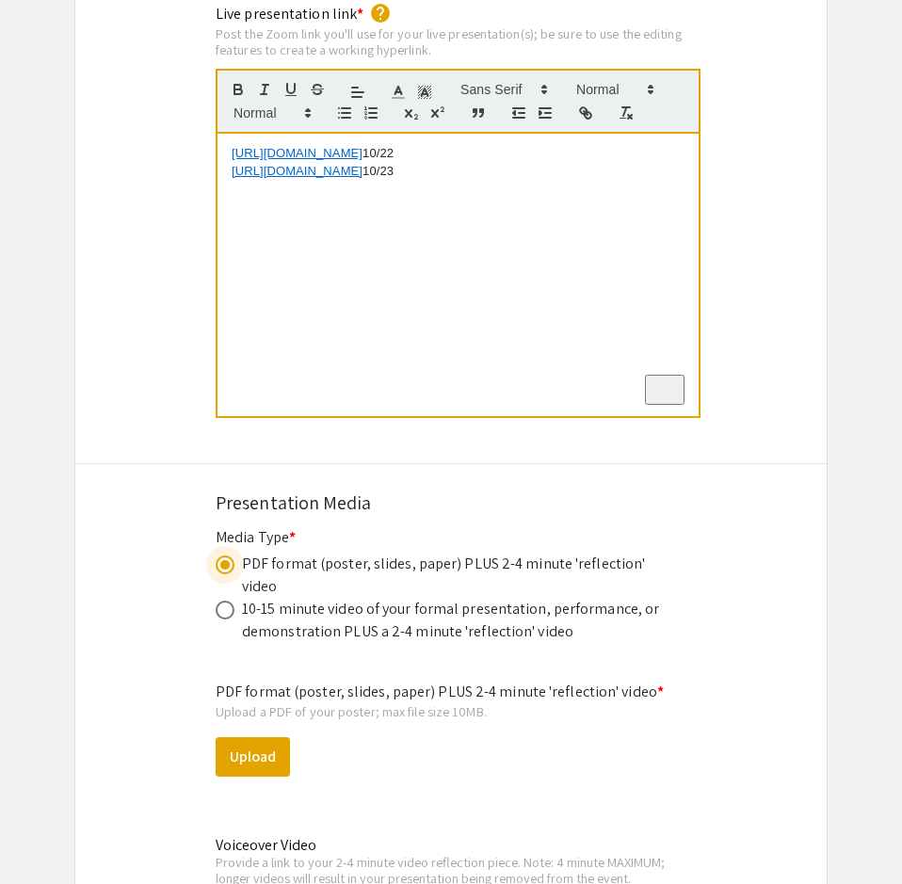
scroll to position [5548, 0]
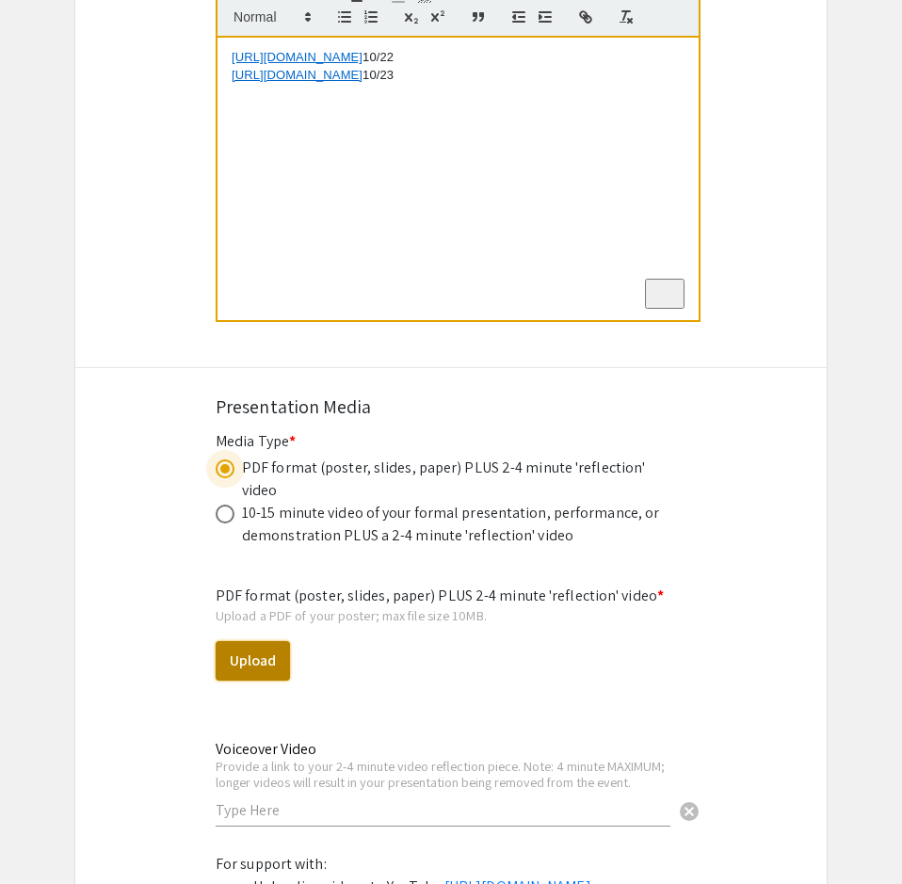
click at [271, 641] on button "Upload" at bounding box center [253, 661] width 74 height 40
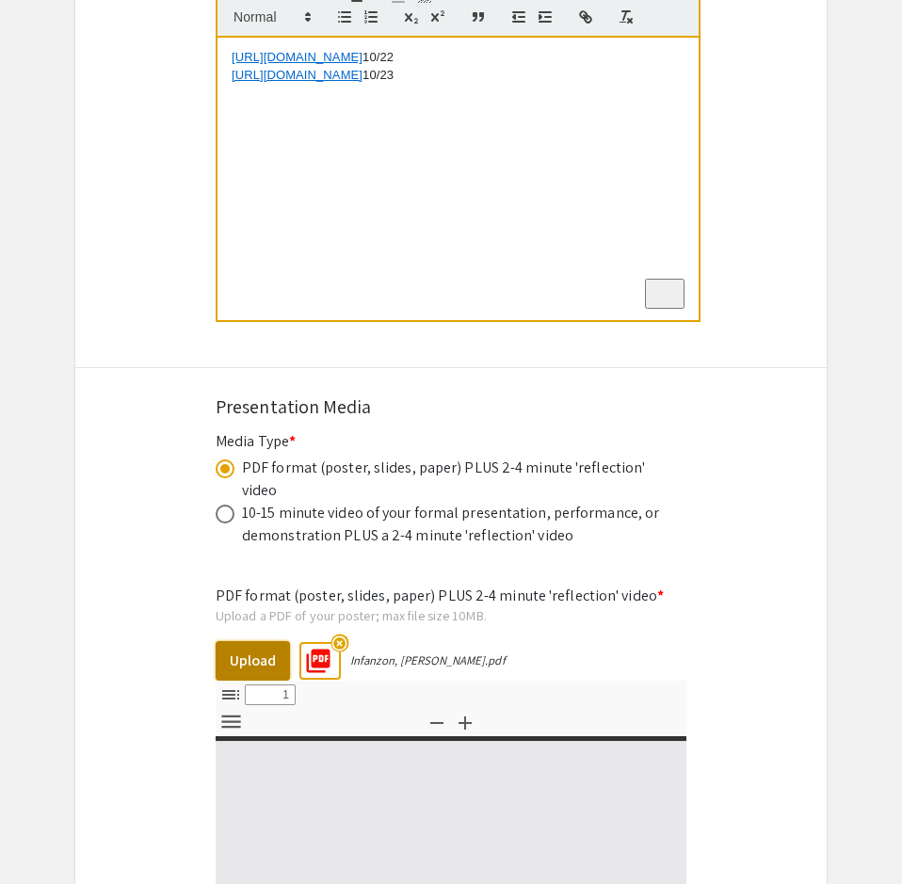
select select "custom"
type input "0"
select select "custom"
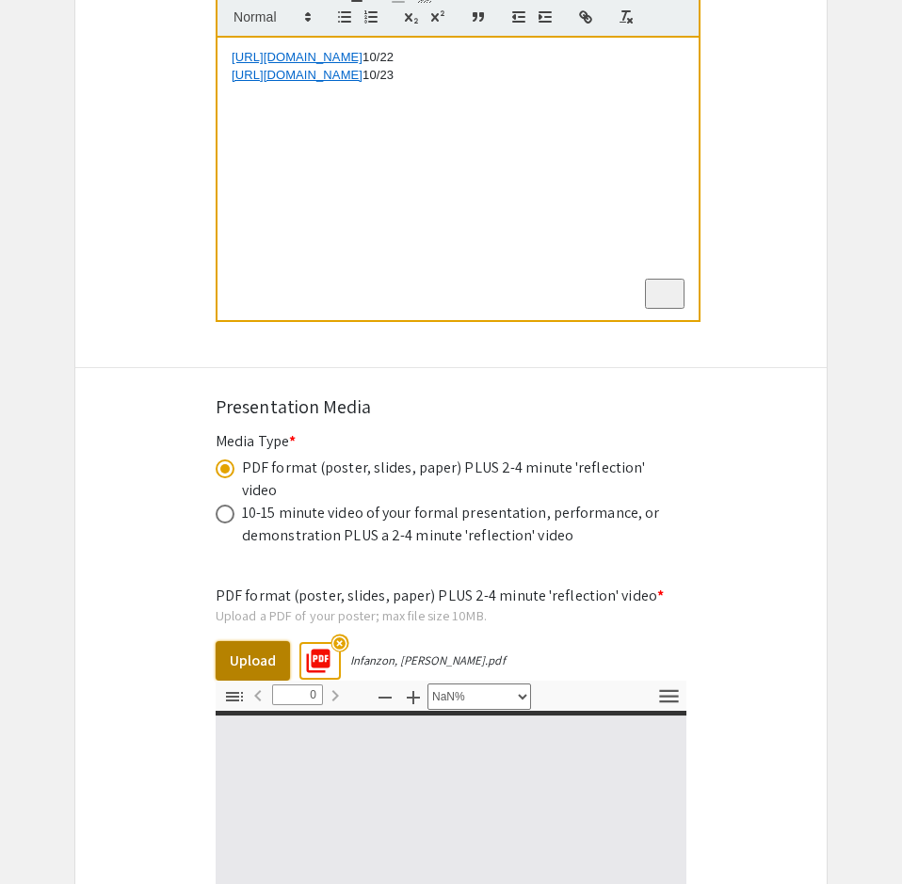
type input "1"
select select "auto"
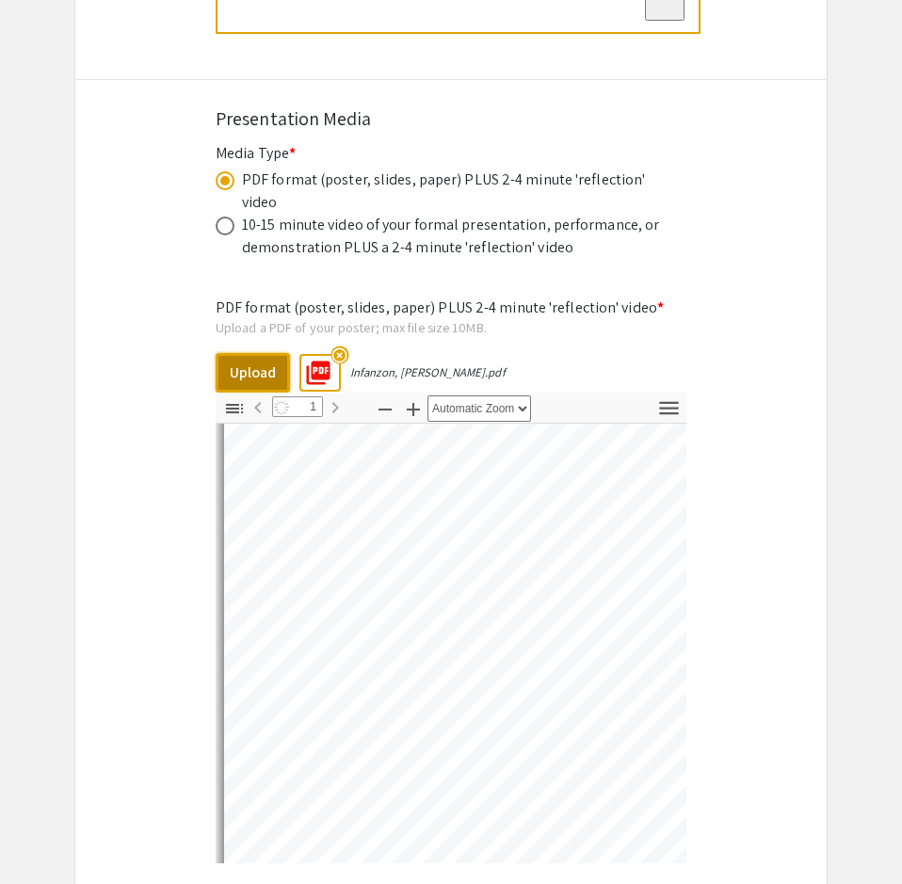
scroll to position [181, 0]
select select "auto"
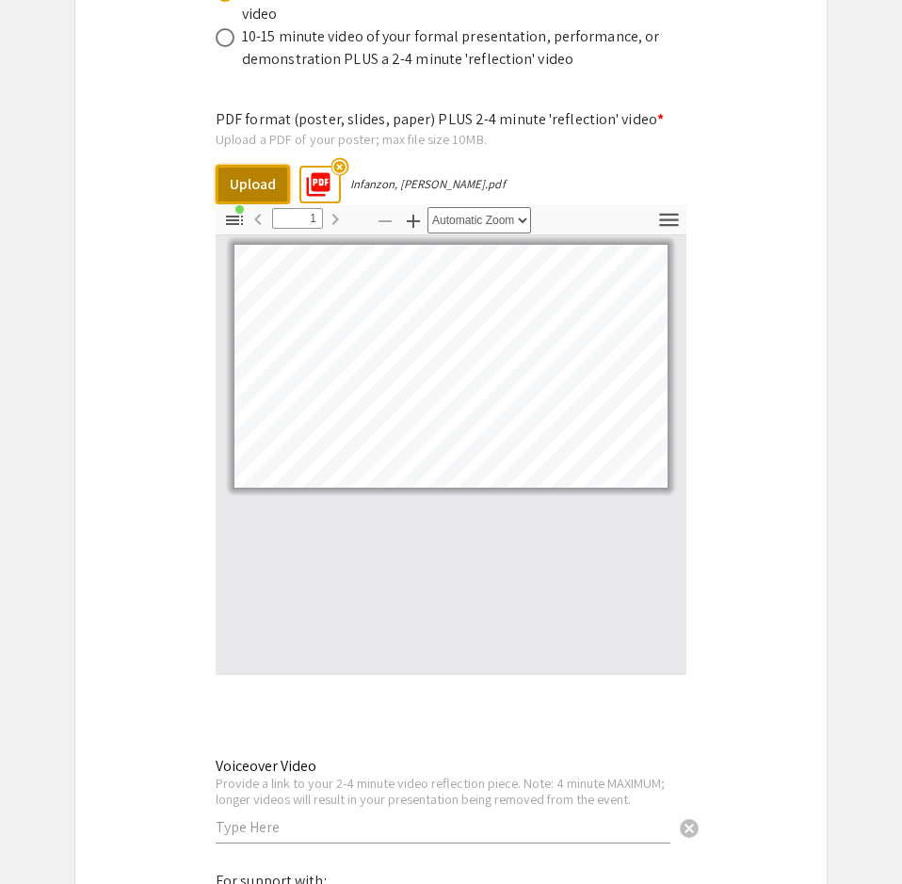
scroll to position [6028, 0]
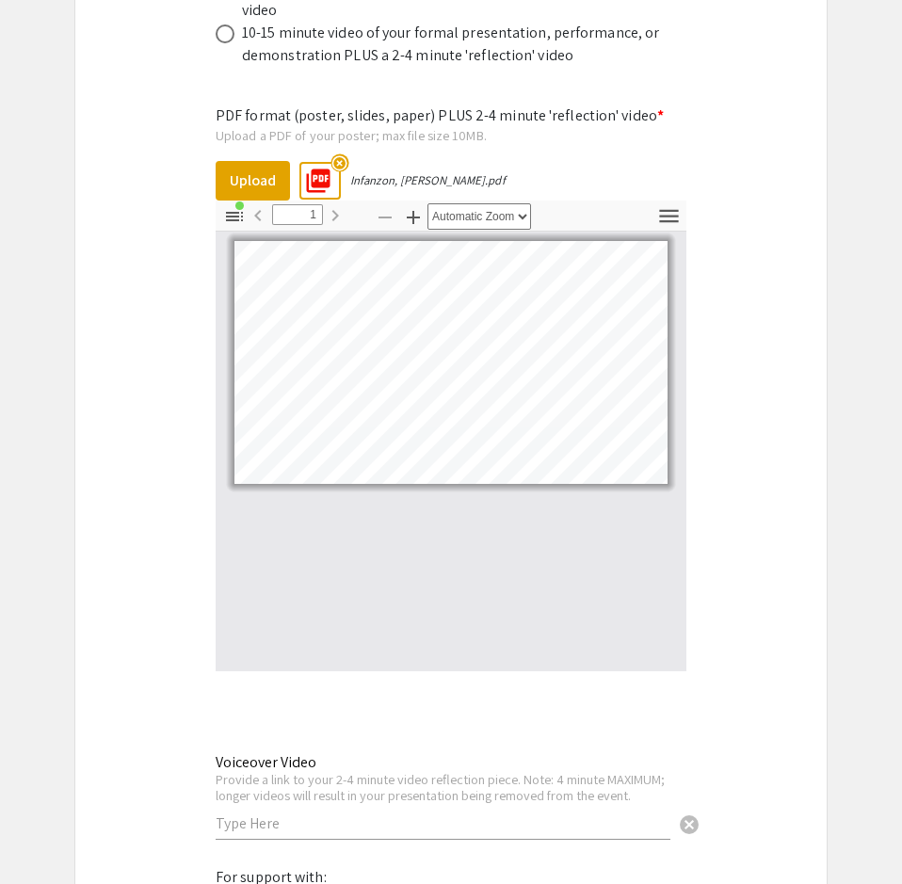
click at [329, 813] on input "text" at bounding box center [443, 823] width 455 height 20
click at [299, 813] on input "text" at bounding box center [443, 823] width 455 height 20
paste input "[URL][DOMAIN_NAME]"
type input "[URL][DOMAIN_NAME]"
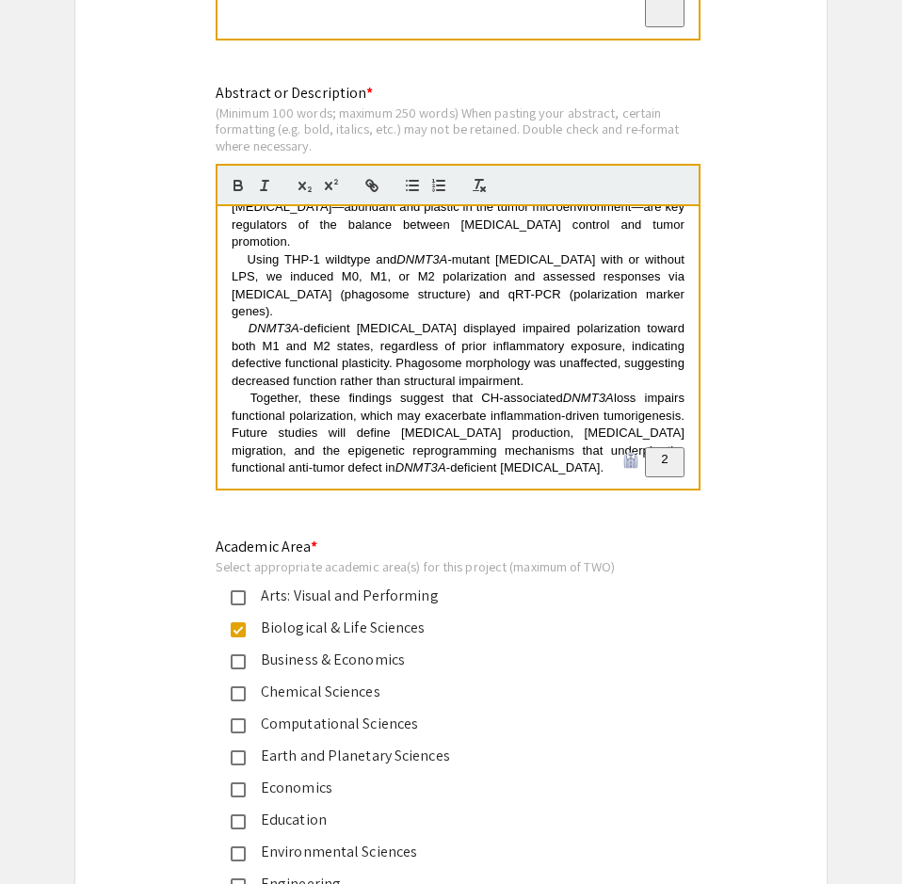
scroll to position [1625, 0]
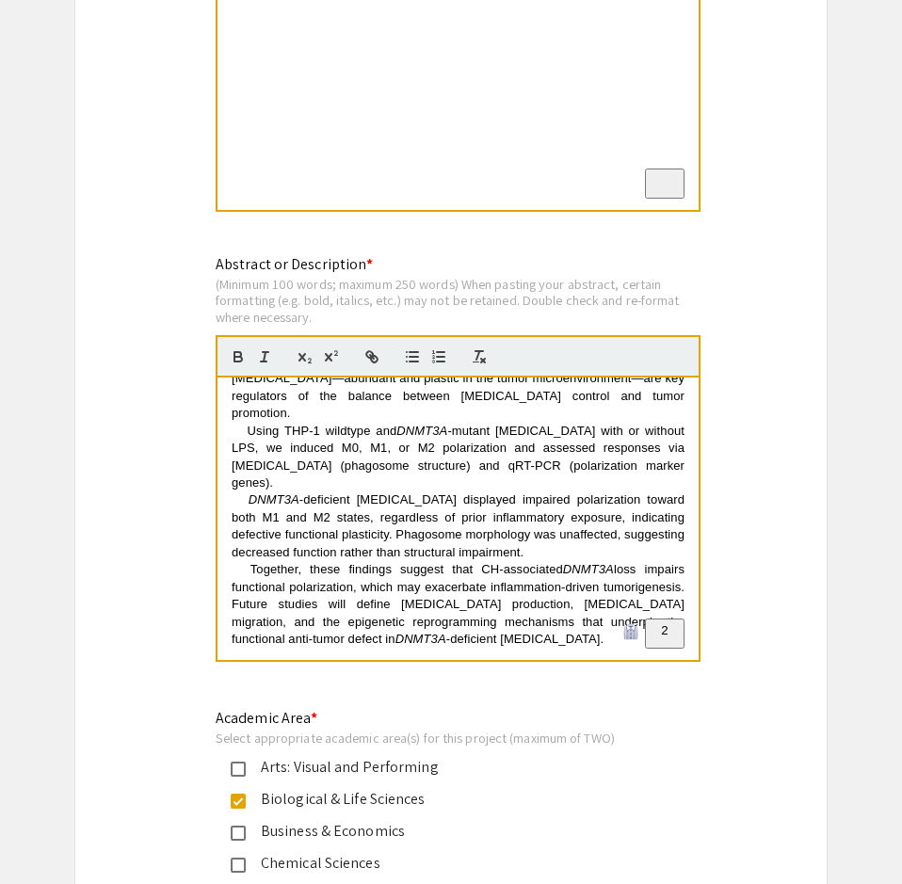
click at [449, 605] on div "Clonal hematopoiesis (CH), defined by somatic mutations in [MEDICAL_DATA] witho…" at bounding box center [457, 518] width 481 height 282
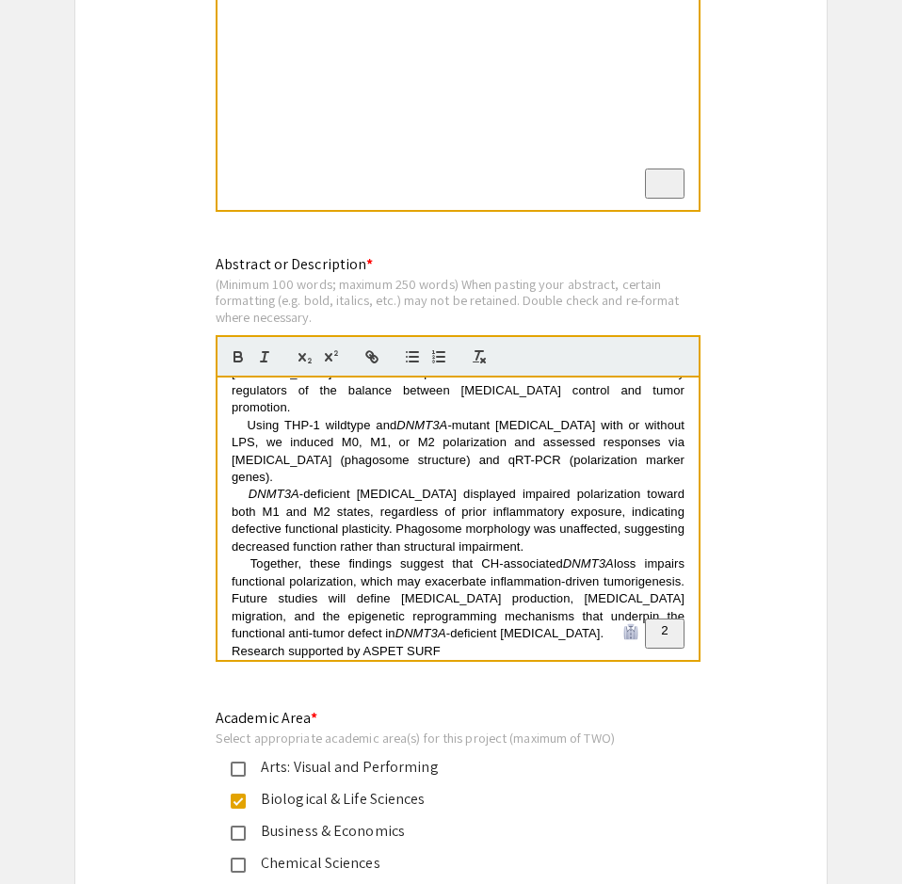
click at [481, 576] on p "Together, these findings suggest that CH-associated DNMT3A loss impairs functio…" at bounding box center [458, 598] width 453 height 87
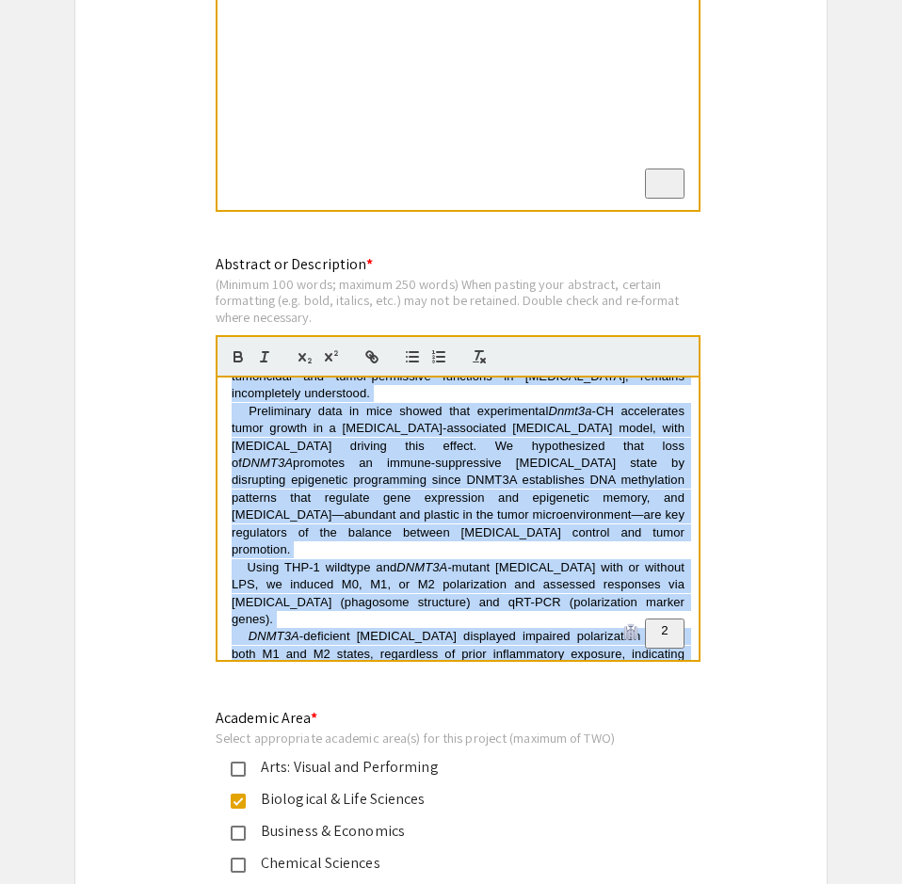
scroll to position [0, 0]
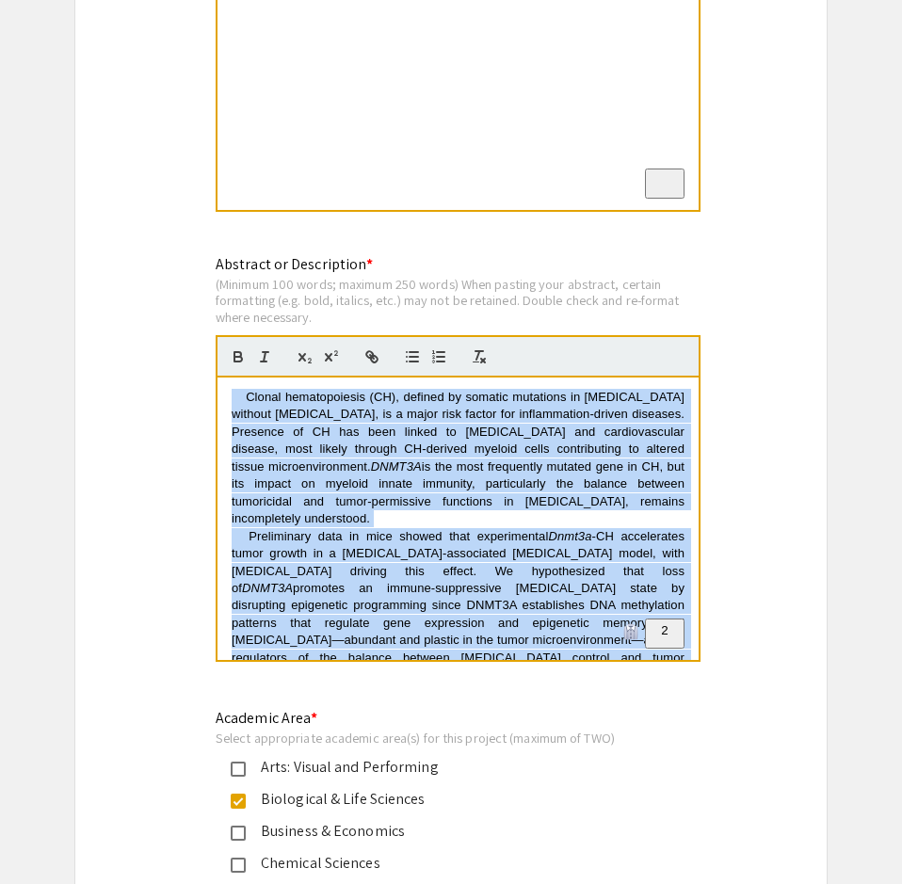
drag, startPoint x: 471, startPoint y: 590, endPoint x: 218, endPoint y: 301, distance: 384.1
click at [218, 377] on div "Clonal hematopoiesis (CH), defined by somatic mutations in [MEDICAL_DATA] witho…" at bounding box center [457, 518] width 481 height 282
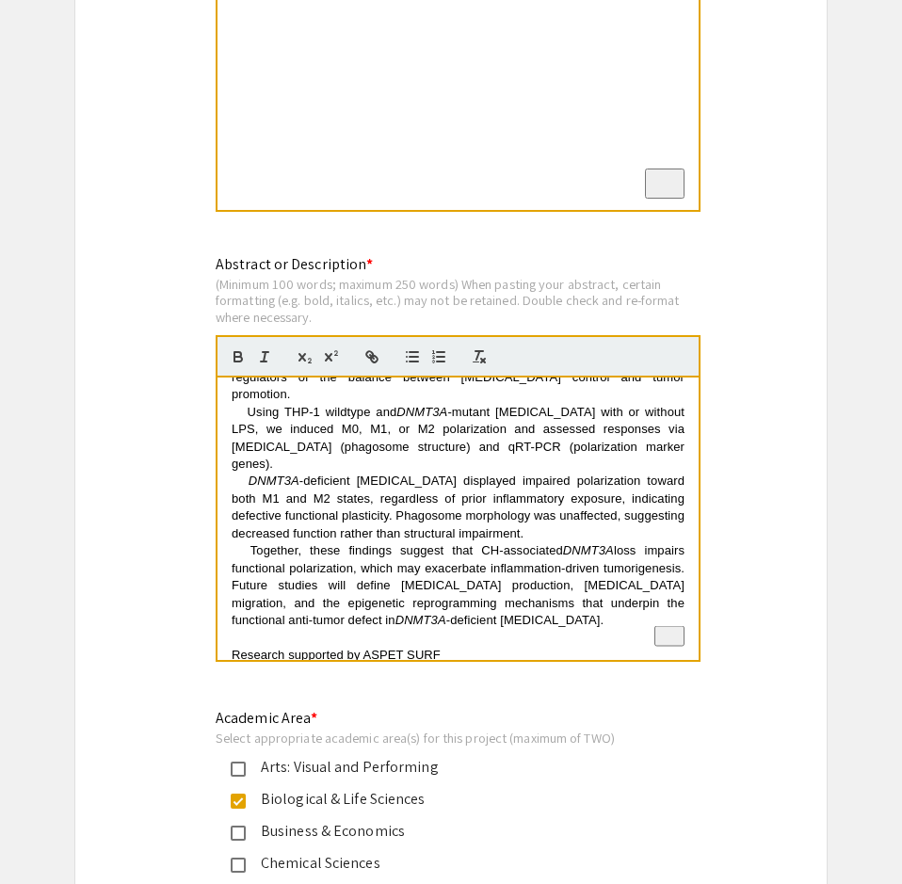
scroll to position [296, 0]
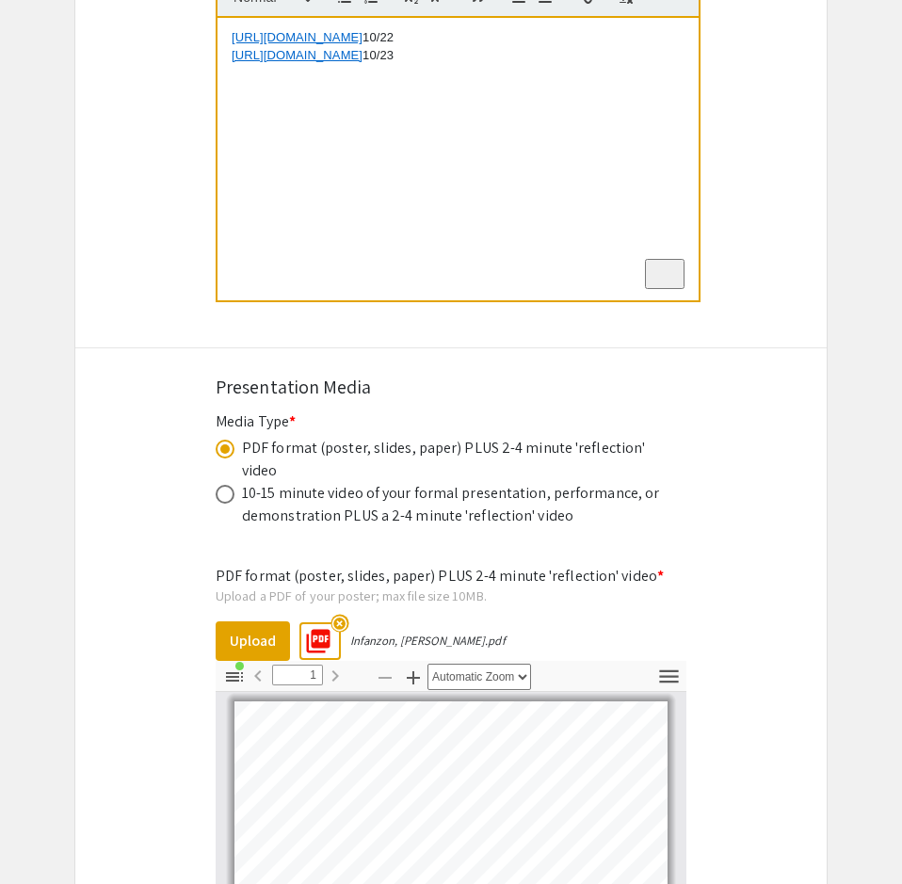
scroll to position [6233, 0]
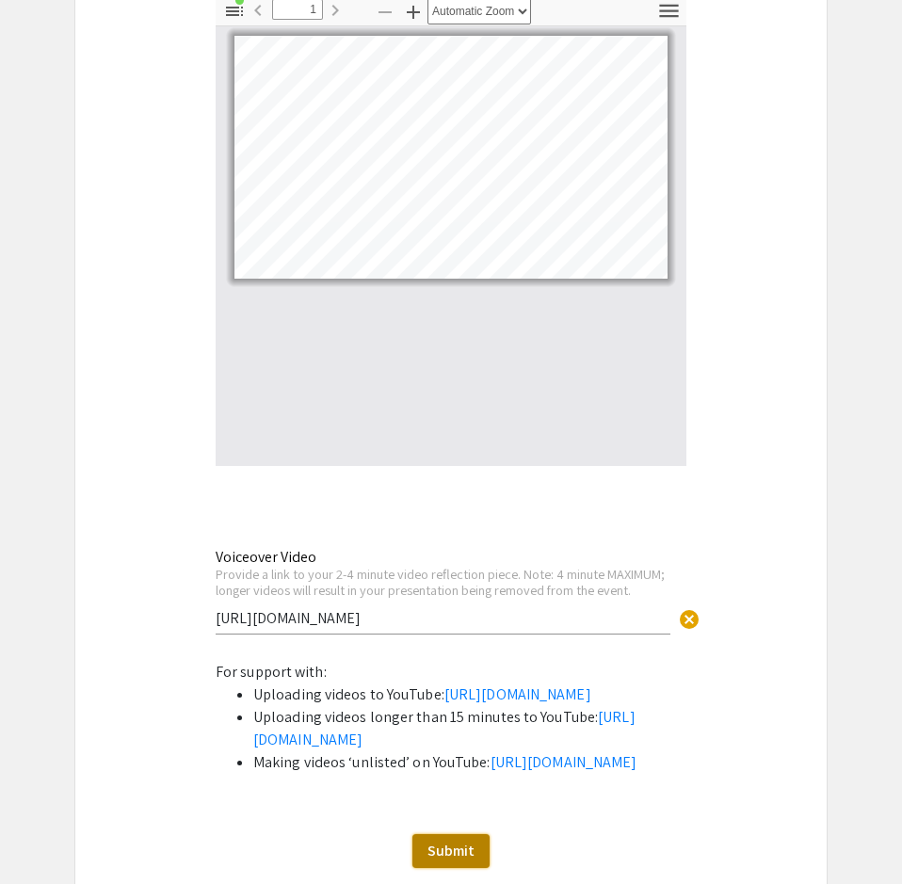
click at [463, 840] on span "Submit" at bounding box center [450, 850] width 47 height 20
